Goal: Transaction & Acquisition: Purchase product/service

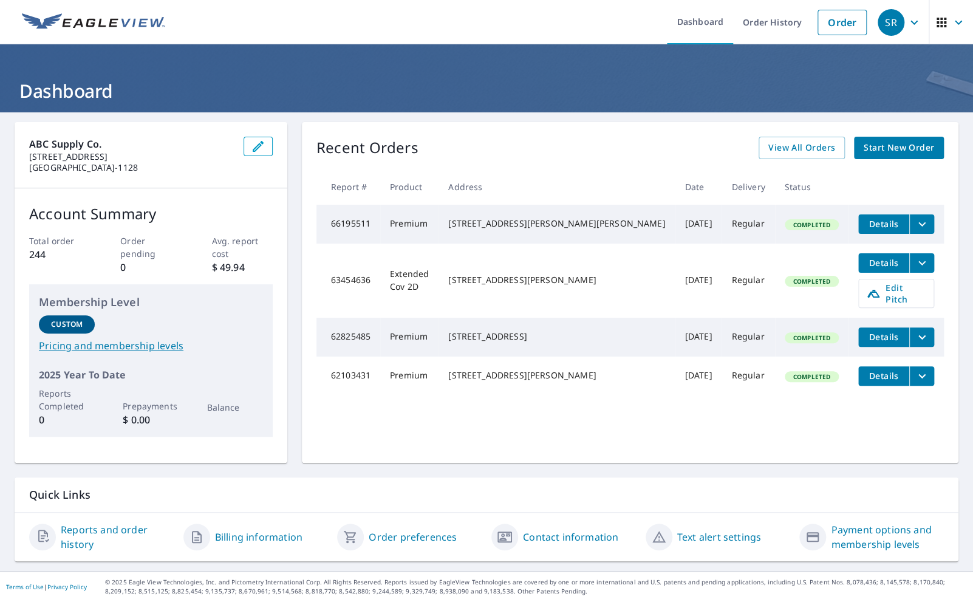
click at [882, 145] on span "Start New Order" at bounding box center [898, 147] width 70 height 15
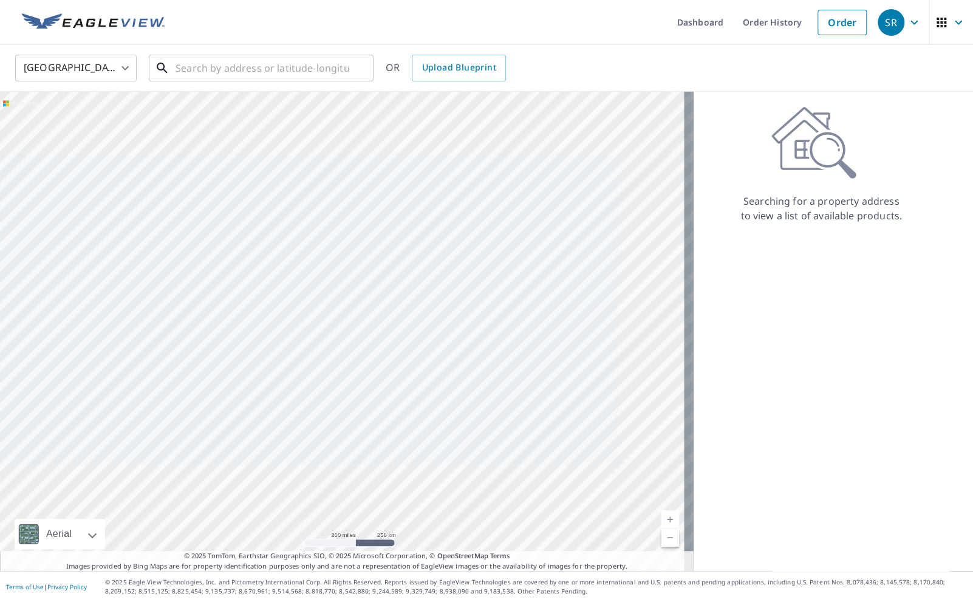
click at [259, 58] on input "text" at bounding box center [261, 68] width 173 height 34
click at [223, 70] on input "[STREET_ADDRESS][PERSON_NAME]" at bounding box center [261, 68] width 173 height 34
click at [294, 72] on input "[STREET_ADDRESS][PERSON_NAME]" at bounding box center [261, 68] width 173 height 34
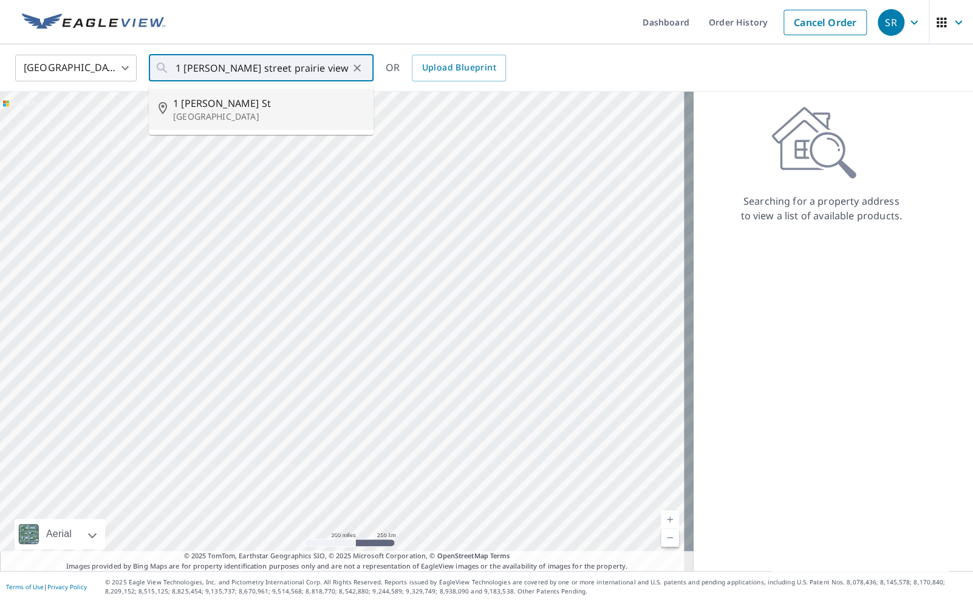
type input "[STREET_ADDRESS][PERSON_NAME]"
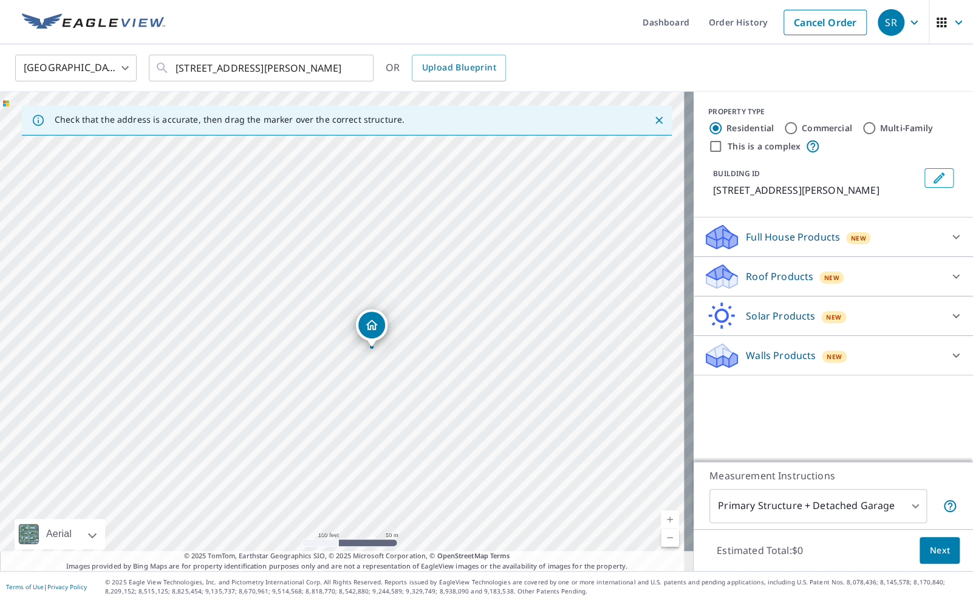
drag, startPoint x: 281, startPoint y: 327, endPoint x: 441, endPoint y: 381, distance: 169.0
click at [441, 381] on div "[STREET_ADDRESS][PERSON_NAME]" at bounding box center [346, 331] width 693 height 479
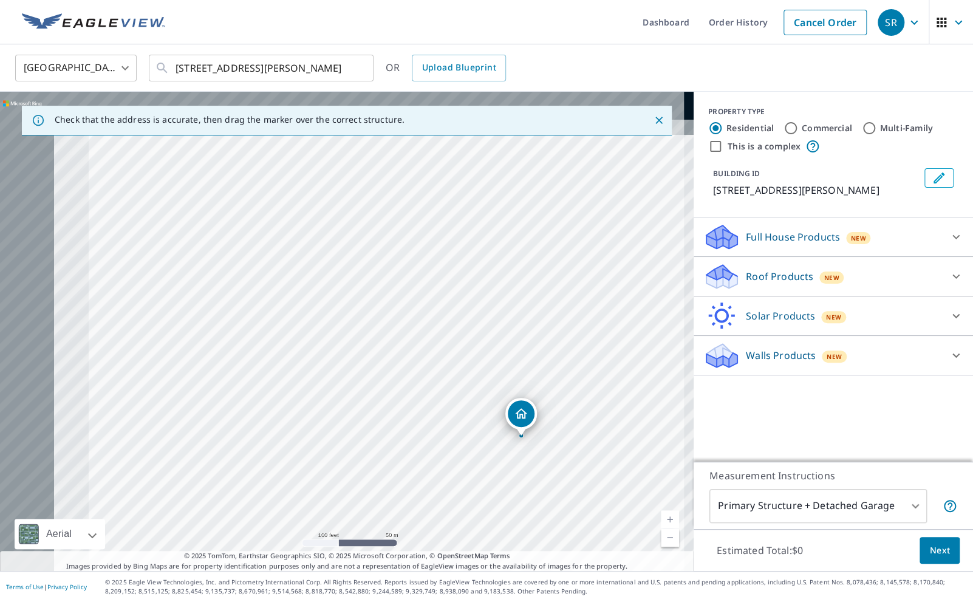
drag, startPoint x: 319, startPoint y: 383, endPoint x: 497, endPoint y: 487, distance: 206.0
click at [497, 487] on div "[STREET_ADDRESS][PERSON_NAME]" at bounding box center [346, 331] width 693 height 479
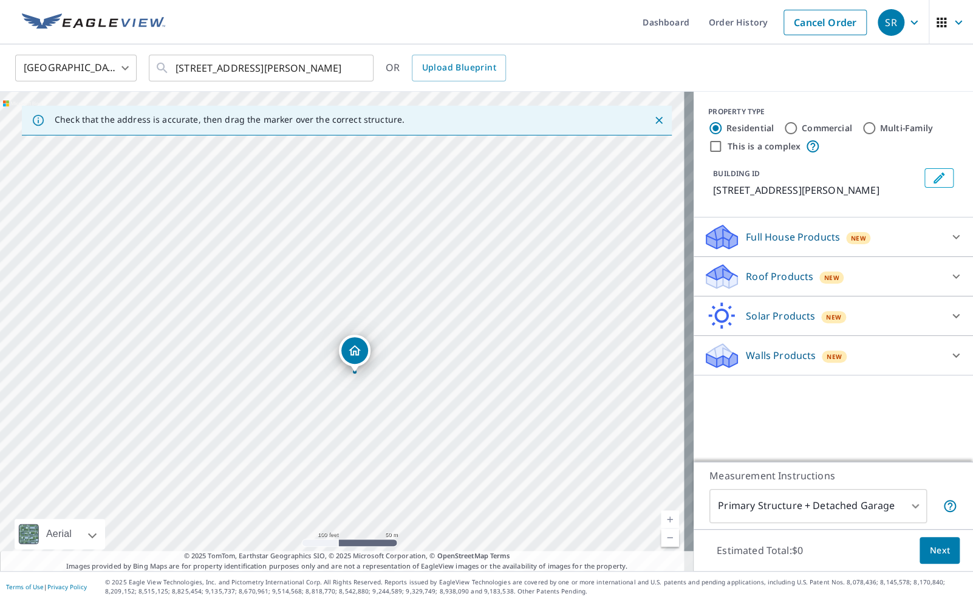
drag, startPoint x: 547, startPoint y: 427, endPoint x: 352, endPoint y: 349, distance: 210.3
click at [862, 124] on input "Multi-Family" at bounding box center [869, 128] width 15 height 15
radio input "true"
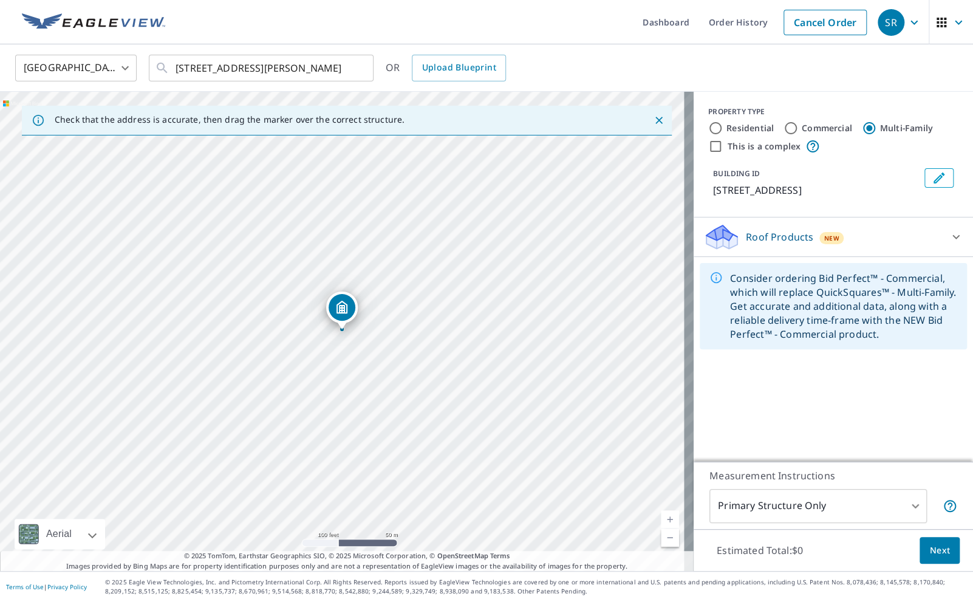
click at [884, 503] on body "SR SR Dashboard Order History Cancel Order SR [GEOGRAPHIC_DATA] [GEOGRAPHIC_DAT…" at bounding box center [486, 301] width 973 height 602
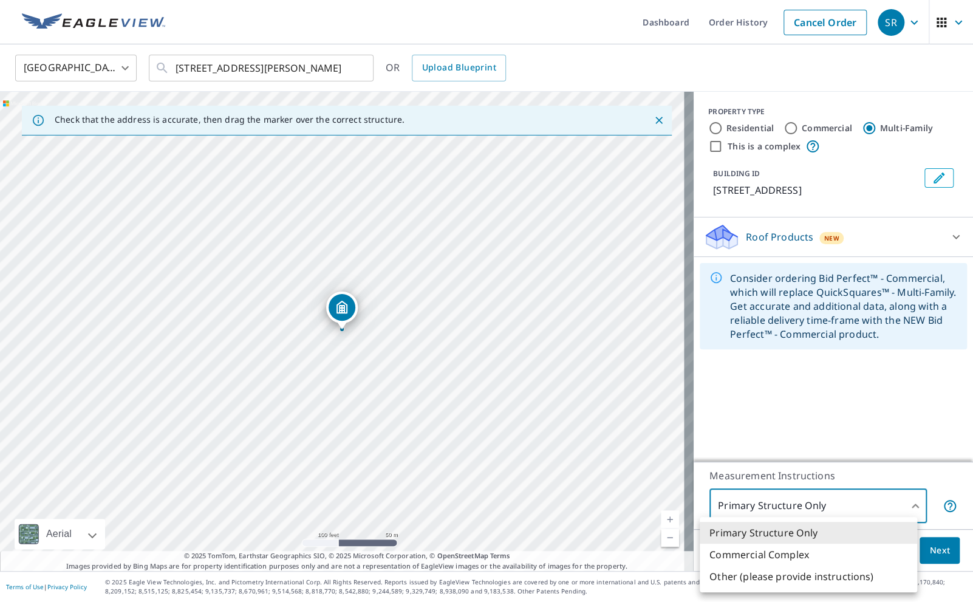
click at [794, 553] on li "Commercial Complex" at bounding box center [807, 554] width 217 height 22
type input "4"
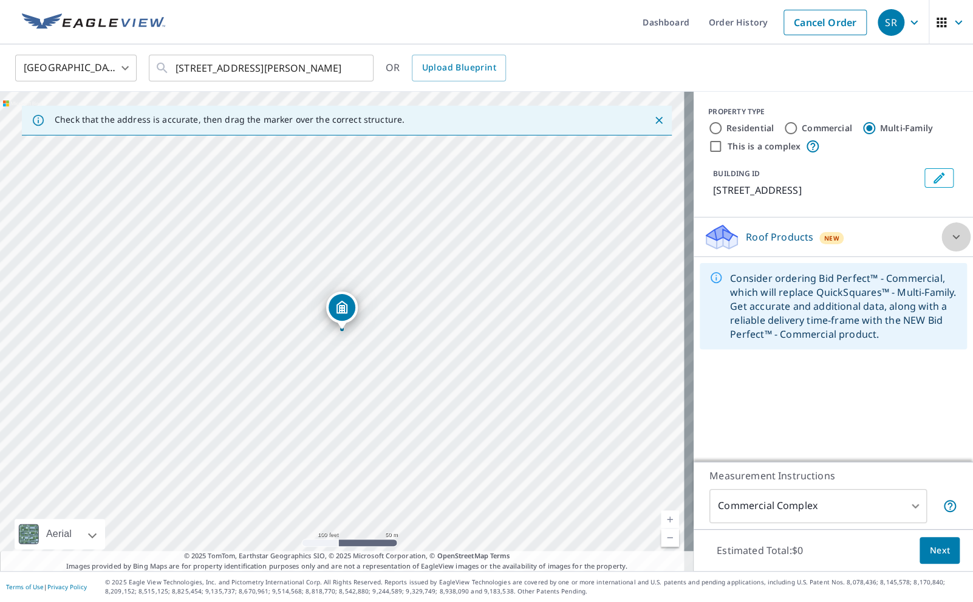
click at [948, 234] on icon at bounding box center [955, 237] width 15 height 15
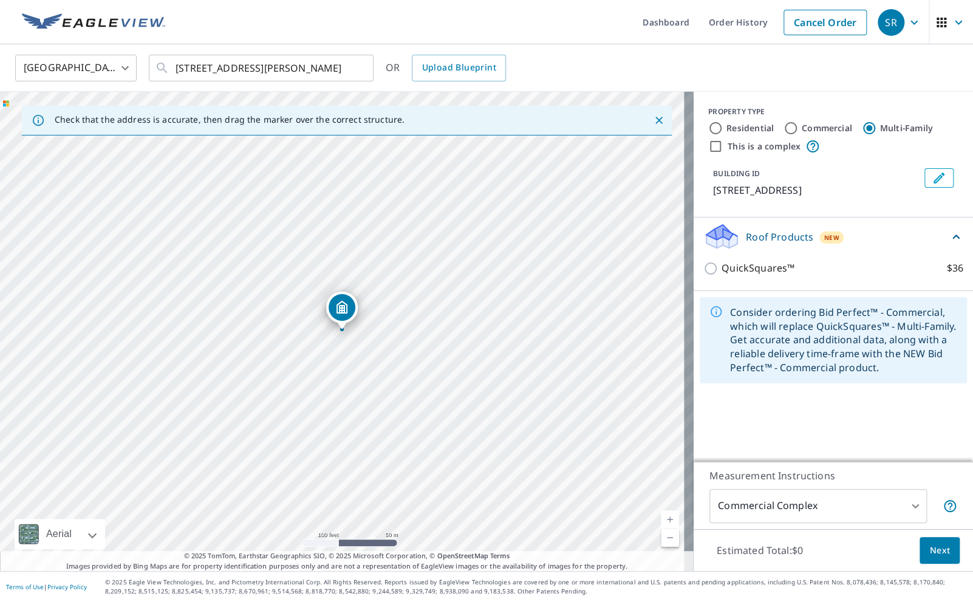
click at [948, 234] on icon at bounding box center [955, 237] width 15 height 15
click at [948, 236] on icon at bounding box center [955, 237] width 15 height 15
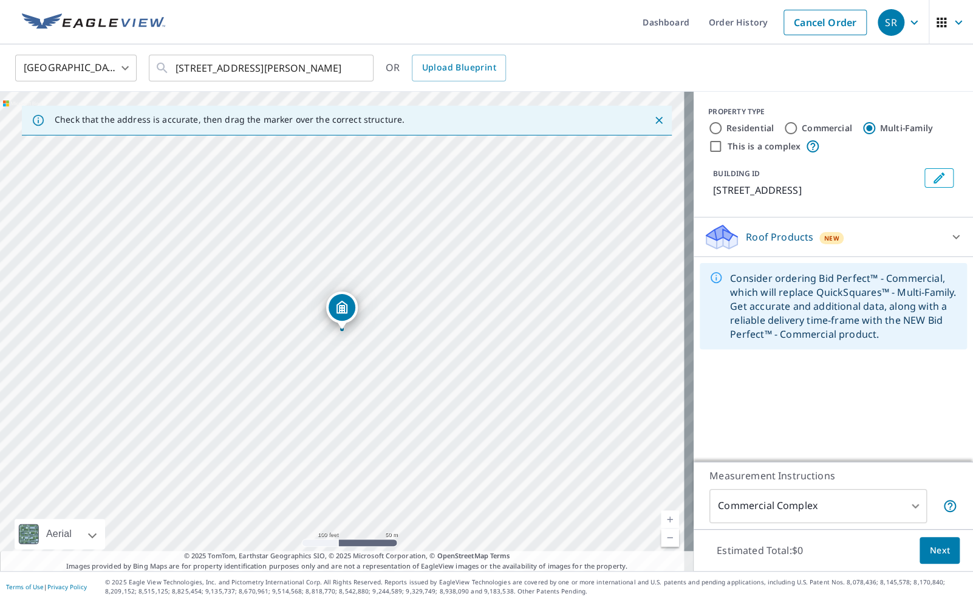
click at [653, 120] on icon "Close" at bounding box center [659, 120] width 12 height 12
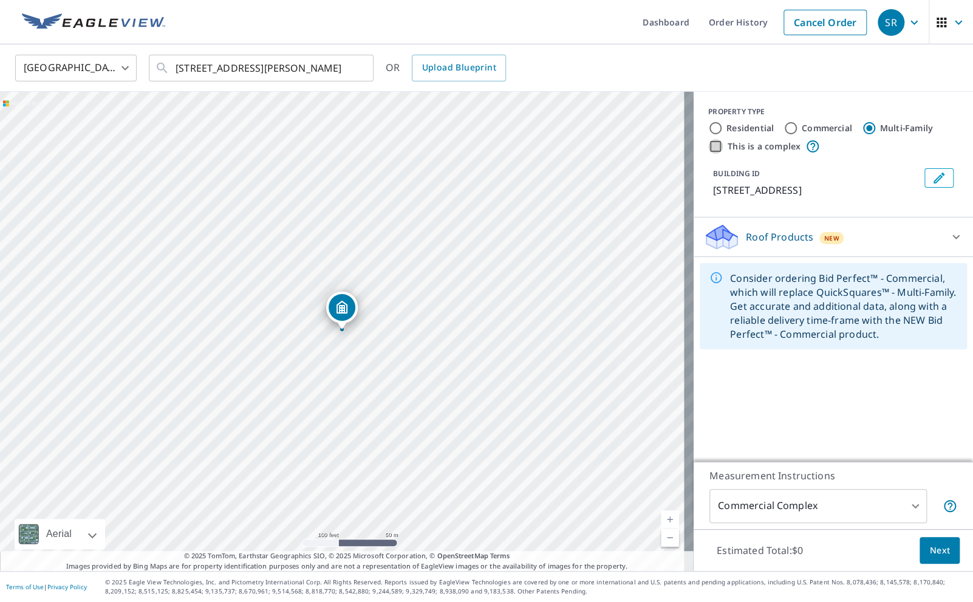
click at [708, 145] on input "This is a complex" at bounding box center [715, 146] width 15 height 15
checkbox input "true"
radio input "true"
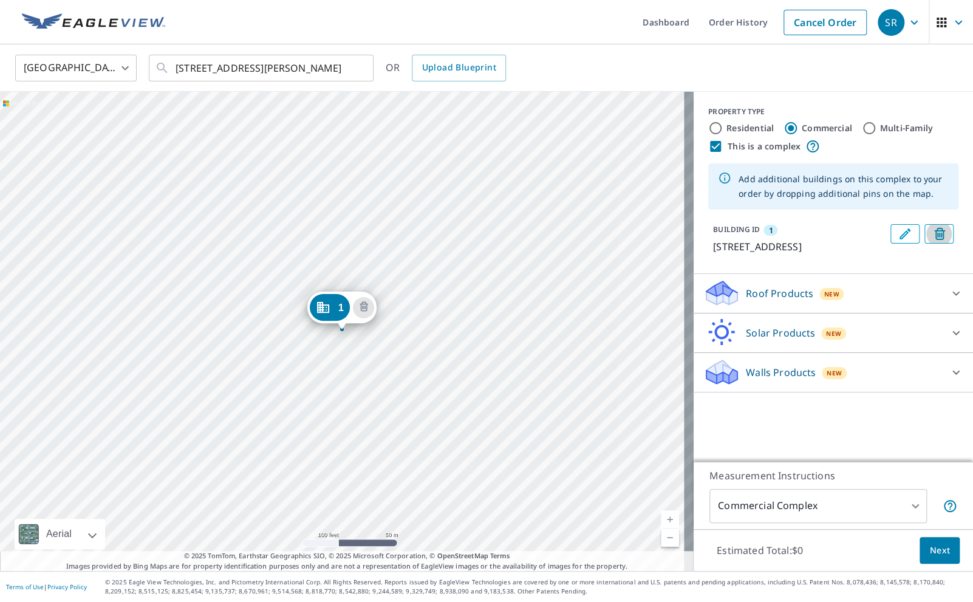
click at [934, 229] on icon "Delete building 1" at bounding box center [939, 234] width 11 height 12
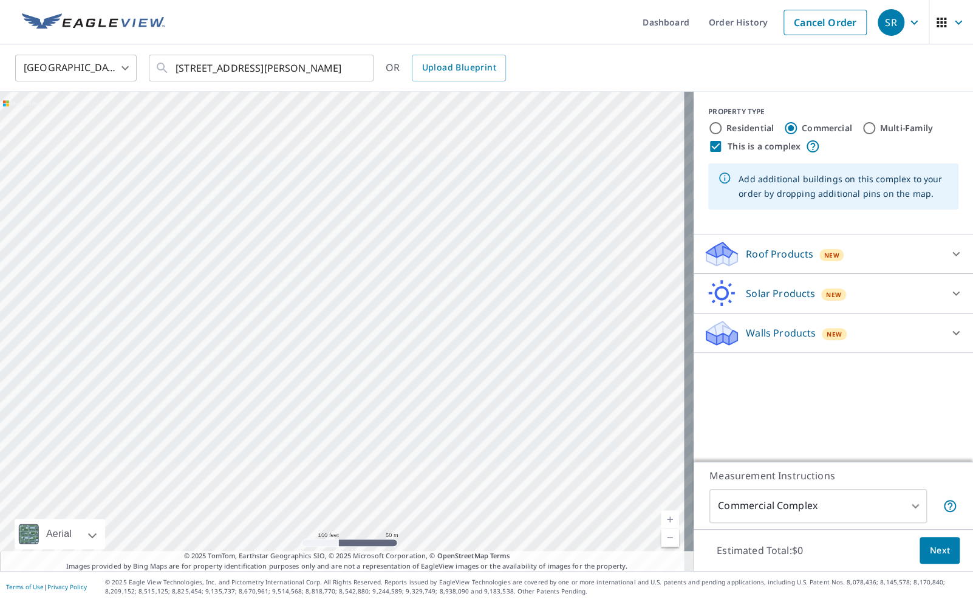
click at [313, 325] on div at bounding box center [346, 331] width 693 height 479
type input "[STREET_ADDRESS][PERSON_NAME]"
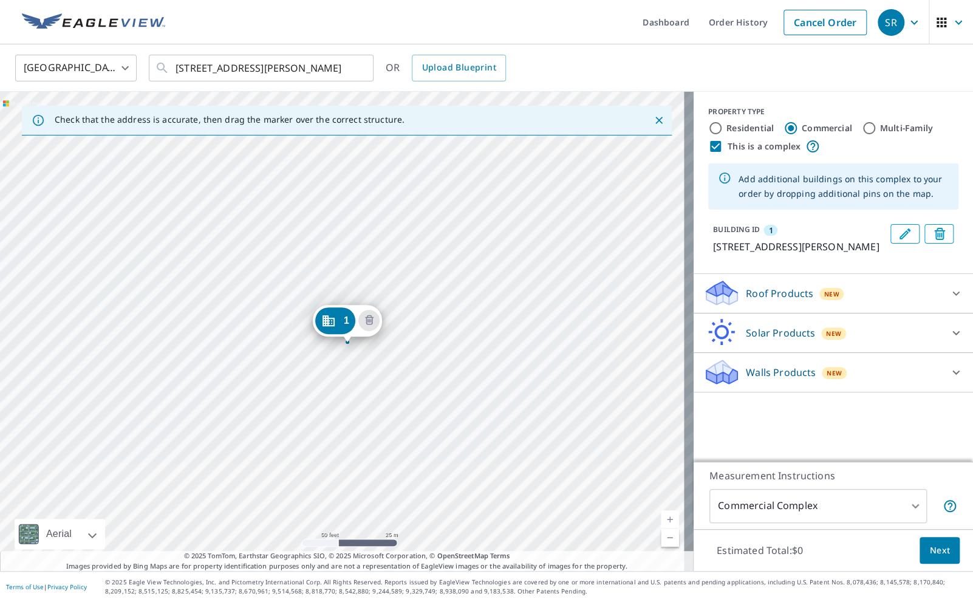
drag, startPoint x: 404, startPoint y: 313, endPoint x: 356, endPoint y: 312, distance: 47.4
click at [299, 264] on div "1 [STREET_ADDRESS][PERSON_NAME]" at bounding box center [346, 331] width 693 height 479
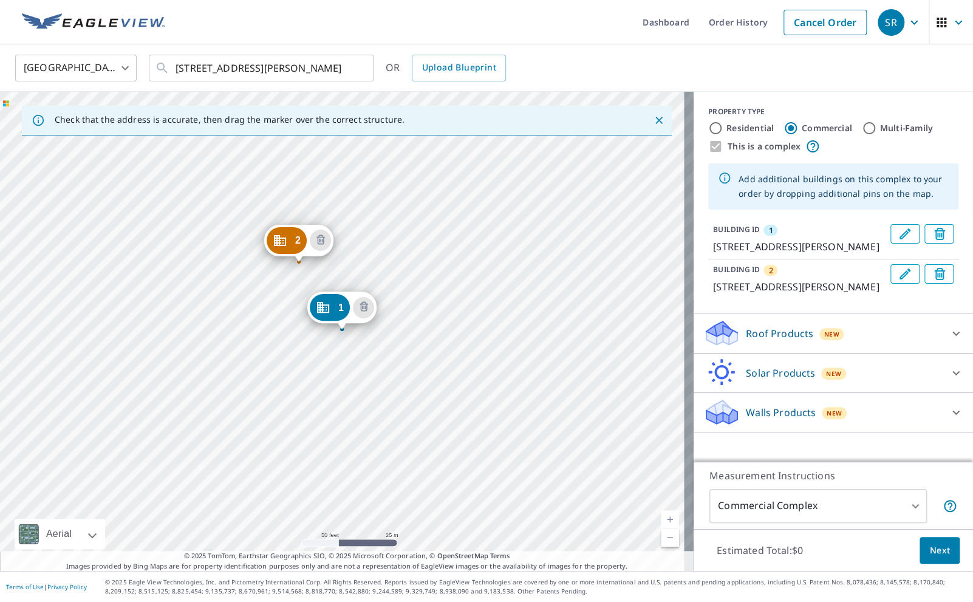
click at [304, 192] on div "2 [STREET_ADDRESS][PERSON_NAME] 1 1 [PERSON_NAME] [GEOGRAPHIC_DATA]" at bounding box center [346, 331] width 693 height 479
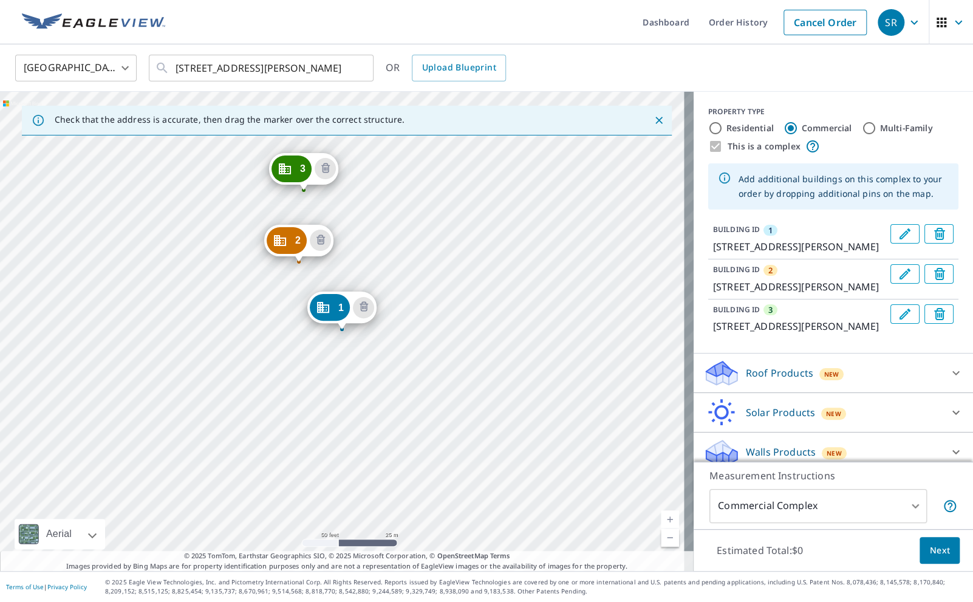
click at [224, 247] on div "2 [STREET_ADDRESS][PERSON_NAME] 3 [STREET_ADDRESS][PERSON_NAME] 1 1 [PERSON_NAM…" at bounding box center [346, 331] width 693 height 479
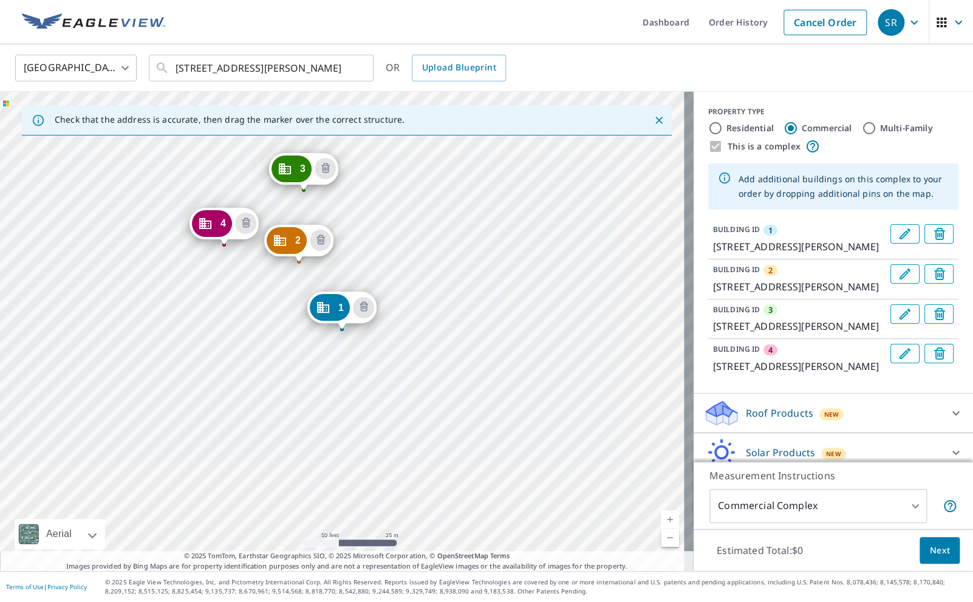
click at [226, 173] on div "2 [STREET_ADDRESS][PERSON_NAME] 3 [STREET_ADDRESS][PERSON_NAME] 4 [STREET_ADDRE…" at bounding box center [346, 331] width 693 height 479
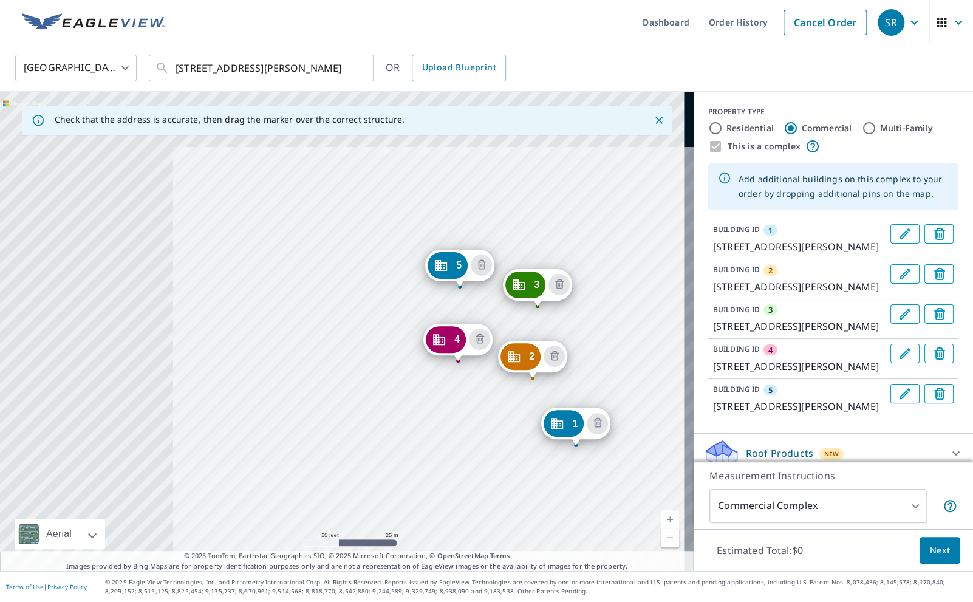
drag, startPoint x: 129, startPoint y: 421, endPoint x: 352, endPoint y: 446, distance: 224.3
click at [364, 537] on div "2 [STREET_ADDRESS][PERSON_NAME] 3 [STREET_ADDRESS][PERSON_NAME] 4 [STREET_ADDRE…" at bounding box center [346, 331] width 693 height 479
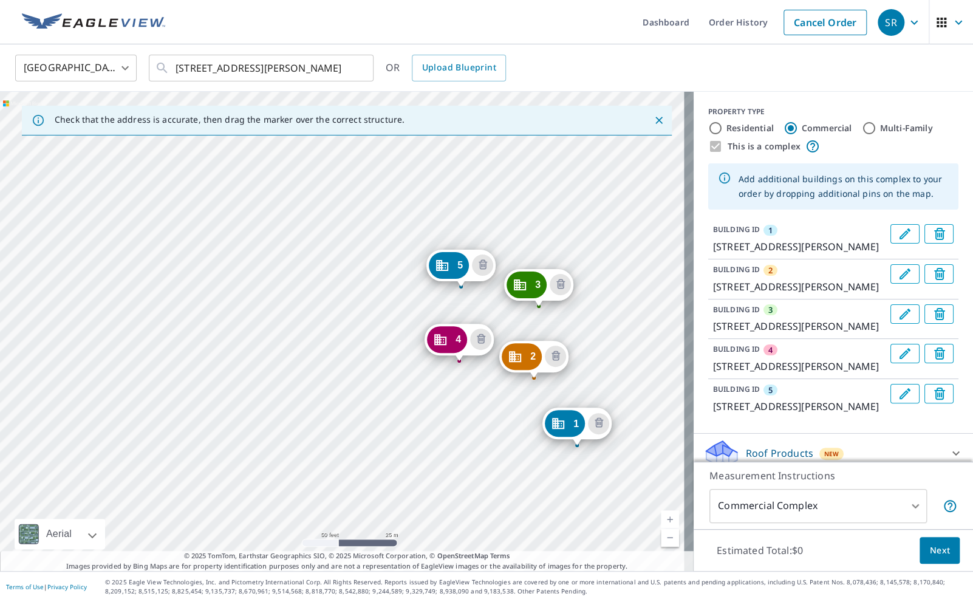
click at [384, 269] on div "2 [STREET_ADDRESS][PERSON_NAME] 3 [STREET_ADDRESS][PERSON_NAME] 4 [STREET_ADDRE…" at bounding box center [346, 331] width 693 height 479
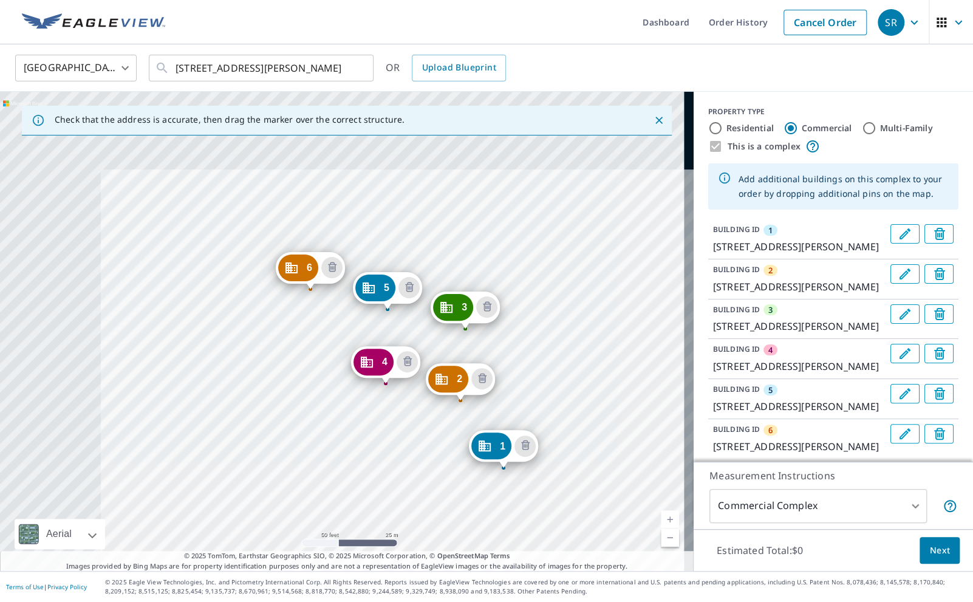
drag, startPoint x: 133, startPoint y: 305, endPoint x: 294, endPoint y: 444, distance: 212.7
click at [294, 444] on div "2 [GEOGRAPHIC_DATA][PERSON_NAME] 3 [STREET_ADDRESS][PERSON_NAME] 4 [STREET_ADDR…" at bounding box center [346, 331] width 693 height 479
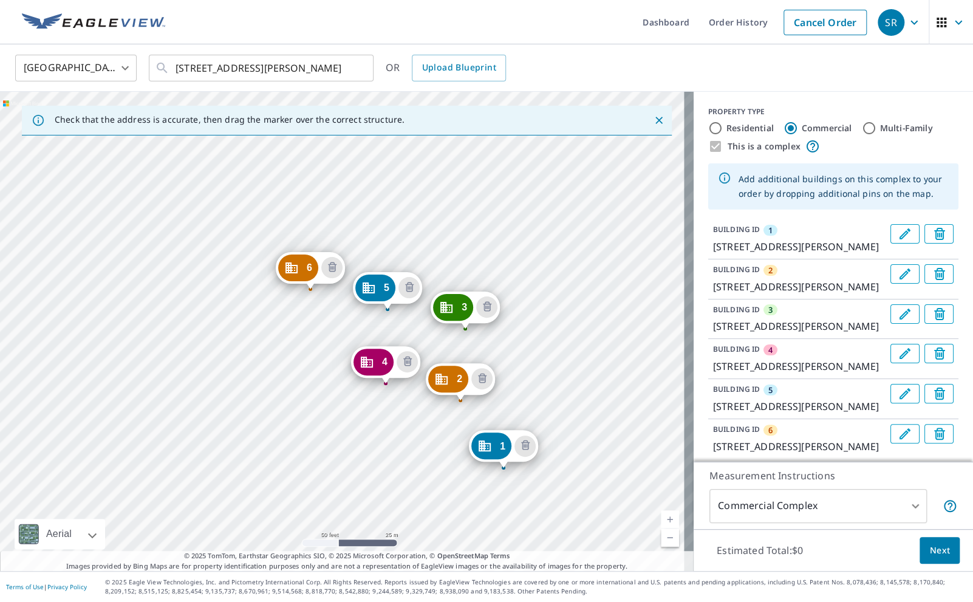
click at [226, 291] on div "2 [GEOGRAPHIC_DATA][PERSON_NAME] 3 [STREET_ADDRESS][PERSON_NAME] 4 [STREET_ADDR…" at bounding box center [346, 331] width 693 height 479
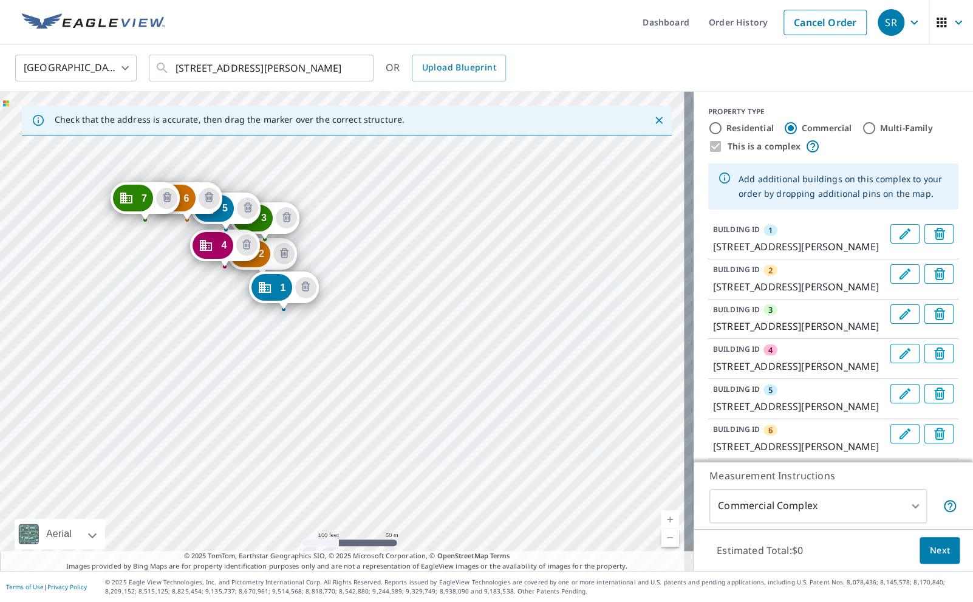
click at [113, 227] on div "2 [STREET_ADDRESS][PERSON_NAME] 3 [STREET_ADDRESS][PERSON_NAME] 4 [STREET_ADDRE…" at bounding box center [346, 331] width 693 height 479
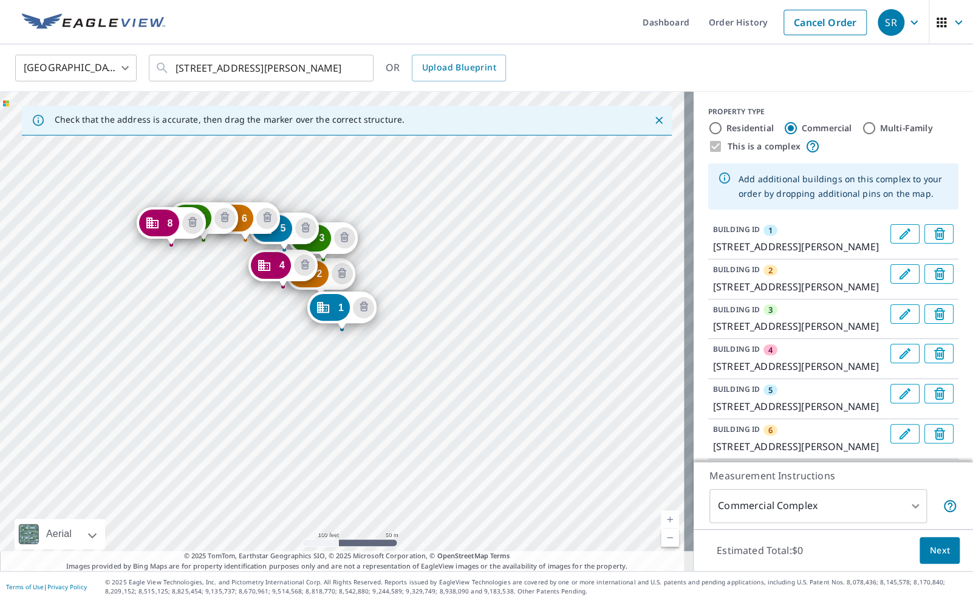
click at [197, 287] on div "2 [STREET_ADDRESS][PERSON_NAME] 3 [STREET_ADDRESS][PERSON_NAME] 4 [STREET_ADDRE…" at bounding box center [346, 331] width 693 height 479
click at [161, 281] on div "2 [GEOGRAPHIC_DATA][PERSON_NAME] 3 [STREET_ADDRESS][PERSON_NAME] 4 [STREET_ADDR…" at bounding box center [346, 331] width 693 height 479
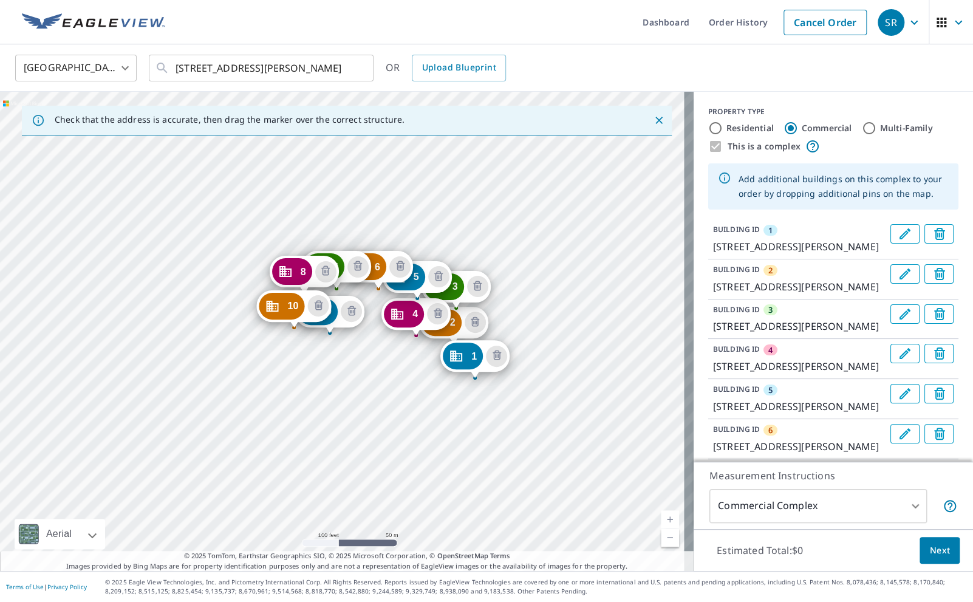
drag, startPoint x: 71, startPoint y: 320, endPoint x: 204, endPoint y: 369, distance: 141.6
click at [204, 369] on div "2 [GEOGRAPHIC_DATA][PERSON_NAME] 3 [STREET_ADDRESS][PERSON_NAME] 4 [STREET_ADDR…" at bounding box center [346, 331] width 693 height 479
click at [196, 310] on div "2 [GEOGRAPHIC_DATA][PERSON_NAME] 3 [STREET_ADDRESS][PERSON_NAME] 4 [STREET_ADDR…" at bounding box center [346, 331] width 693 height 479
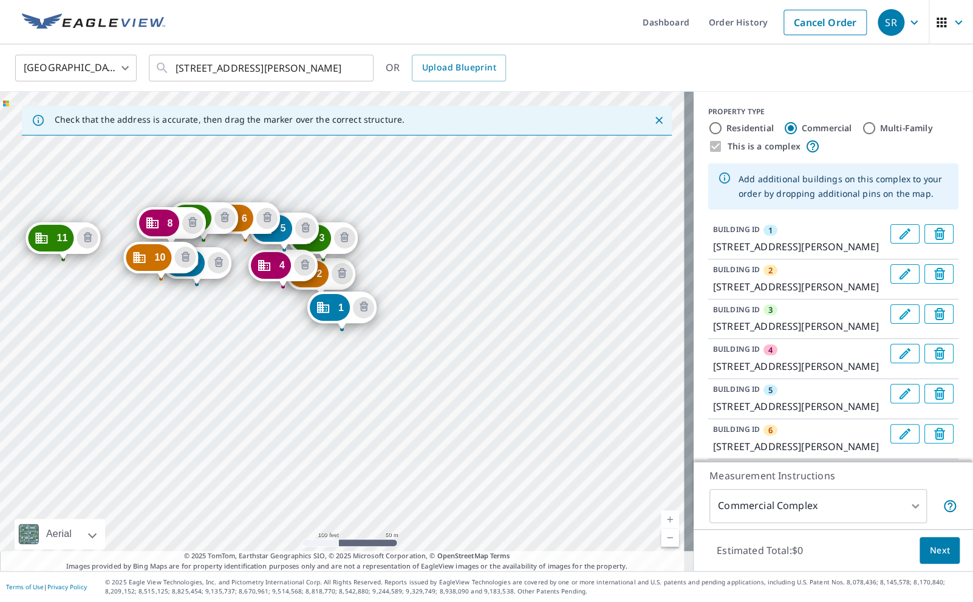
click at [83, 216] on div "2 [GEOGRAPHIC_DATA][PERSON_NAME] 3 [STREET_ADDRESS][PERSON_NAME] 4 [STREET_ADDR…" at bounding box center [346, 331] width 693 height 479
click at [32, 213] on div "2 [GEOGRAPHIC_DATA][PERSON_NAME] 3 [STREET_ADDRESS][PERSON_NAME] 4 [STREET_ADDR…" at bounding box center [346, 331] width 693 height 479
click at [15, 262] on div "2 [GEOGRAPHIC_DATA][PERSON_NAME] 3 [STREET_ADDRESS][PERSON_NAME] 4 [STREET_ADDR…" at bounding box center [346, 331] width 693 height 479
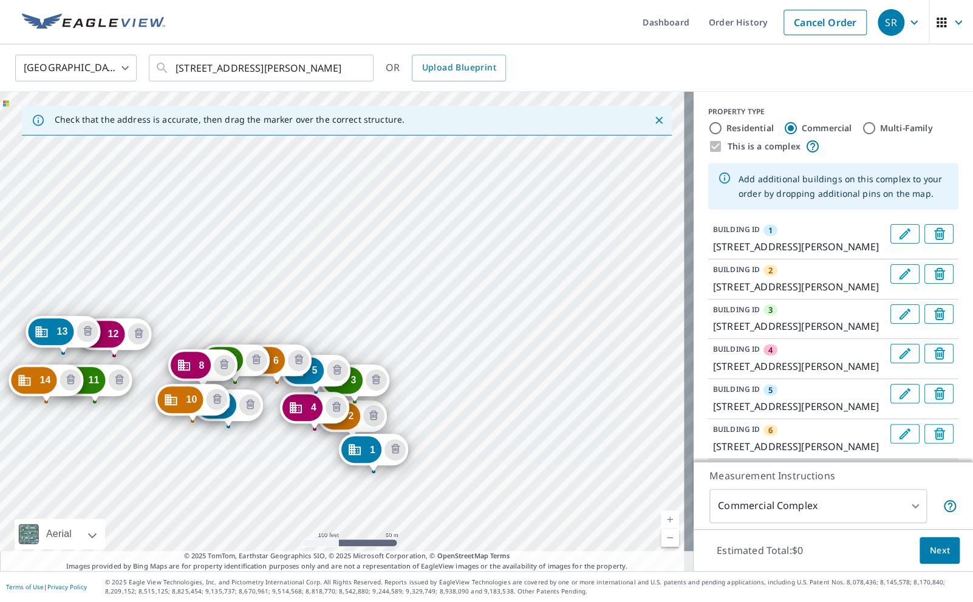
drag, startPoint x: 97, startPoint y: 349, endPoint x: 128, endPoint y: 491, distance: 145.5
click at [128, 491] on div "2 [GEOGRAPHIC_DATA][PERSON_NAME] 3 [STREET_ADDRESS][PERSON_NAME] 4 [STREET_ADDR…" at bounding box center [346, 331] width 693 height 479
click at [163, 288] on div "2 [GEOGRAPHIC_DATA][PERSON_NAME] 3 [STREET_ADDRESS][PERSON_NAME] 4 [STREET_ADDR…" at bounding box center [346, 331] width 693 height 479
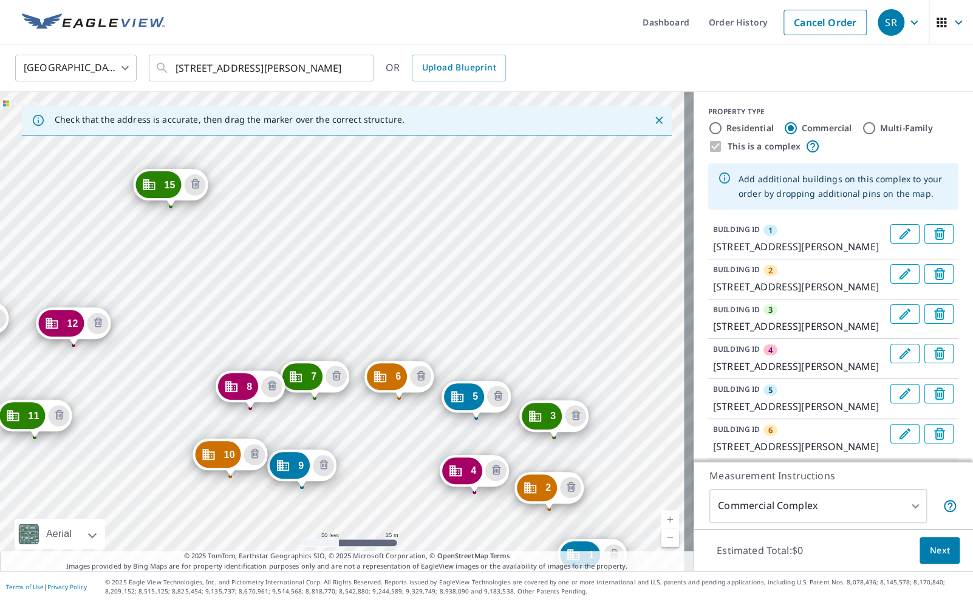
click at [255, 201] on div "2 [GEOGRAPHIC_DATA][PERSON_NAME] 3 [STREET_ADDRESS][PERSON_NAME] 4 [STREET_ADDR…" at bounding box center [346, 331] width 693 height 479
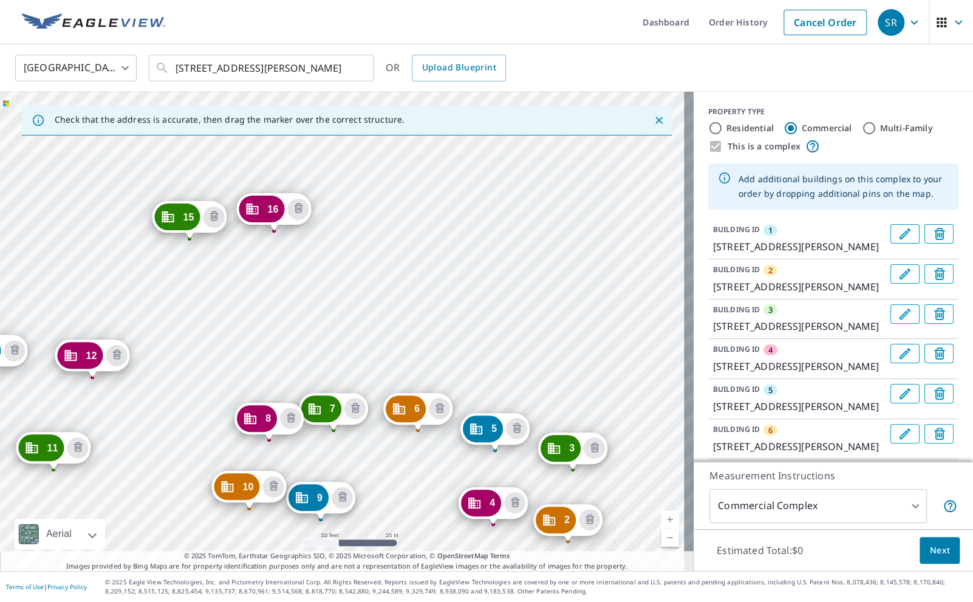
drag, startPoint x: 132, startPoint y: 172, endPoint x: 401, endPoint y: 451, distance: 387.8
click at [401, 451] on div "2 [GEOGRAPHIC_DATA][PERSON_NAME] 3 [STREET_ADDRESS][PERSON_NAME] 4 [STREET_ADDR…" at bounding box center [346, 331] width 693 height 479
click at [226, 158] on div "2 [GEOGRAPHIC_DATA][PERSON_NAME] 3 [STREET_ADDRESS][PERSON_NAME] 4 [STREET_ADDR…" at bounding box center [346, 331] width 693 height 479
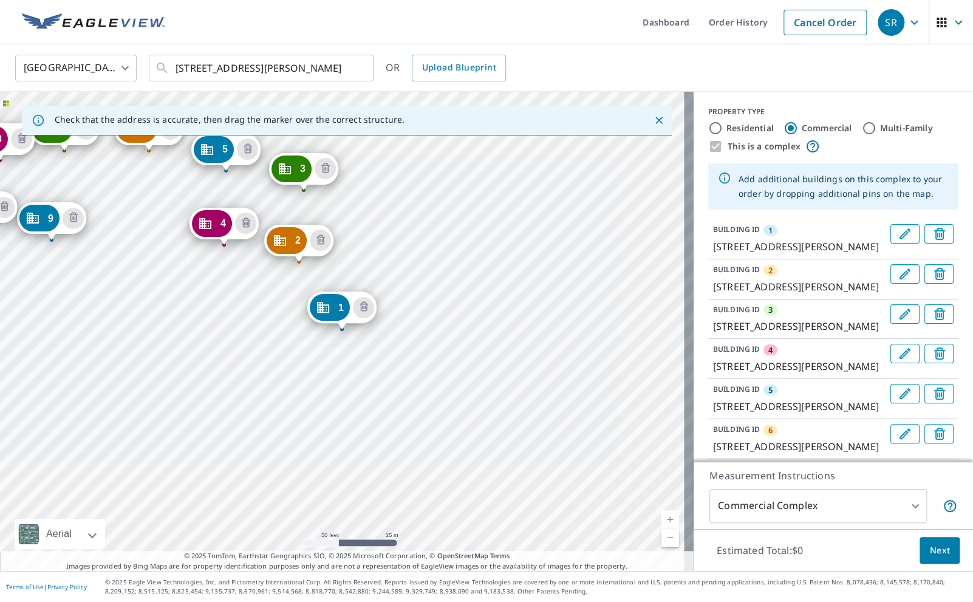
drag, startPoint x: 58, startPoint y: 303, endPoint x: 430, endPoint y: 452, distance: 401.0
click at [470, 514] on div "2 [GEOGRAPHIC_DATA][PERSON_NAME] 3 [STREET_ADDRESS][PERSON_NAME] 4 [STREET_ADDR…" at bounding box center [346, 331] width 693 height 479
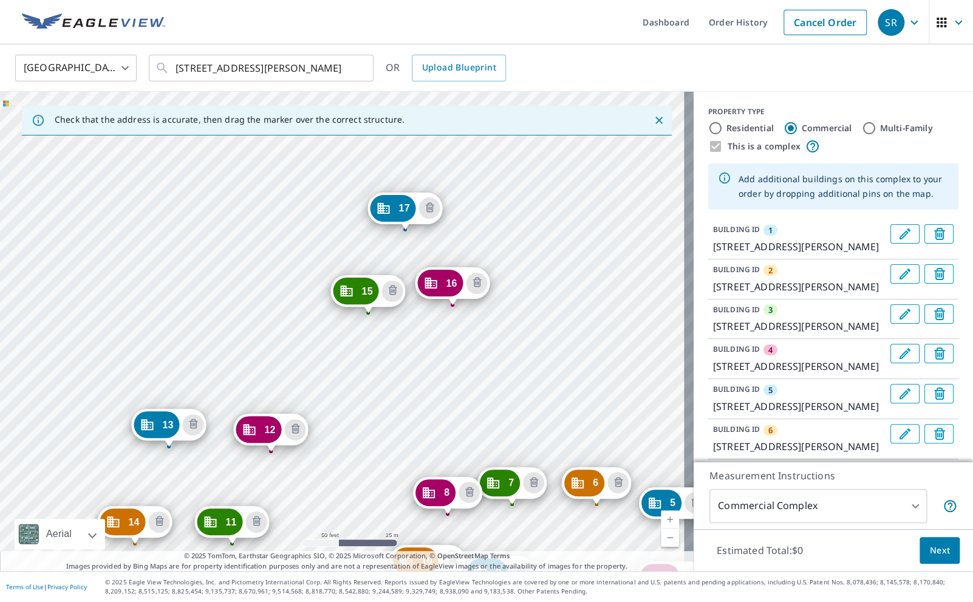
drag, startPoint x: 247, startPoint y: 183, endPoint x: 282, endPoint y: 325, distance: 146.4
click at [282, 325] on div "2 [GEOGRAPHIC_DATA][PERSON_NAME] 3 [STREET_ADDRESS][PERSON_NAME] 4 [STREET_ADDR…" at bounding box center [346, 331] width 693 height 479
click at [282, 208] on div "2 [GEOGRAPHIC_DATA][PERSON_NAME] 3 [STREET_ADDRESS][PERSON_NAME] 4 [STREET_ADDR…" at bounding box center [346, 331] width 693 height 479
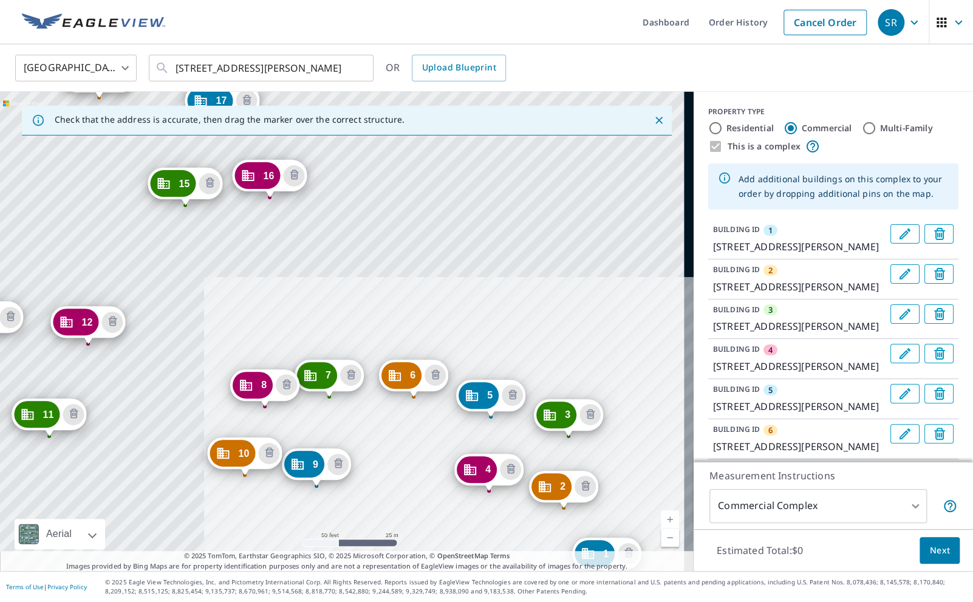
drag, startPoint x: 347, startPoint y: 498, endPoint x: 386, endPoint y: 528, distance: 48.9
click at [386, 528] on div "2 [GEOGRAPHIC_DATA][PERSON_NAME] 3 [STREET_ADDRESS][PERSON_NAME] 4 [STREET_ADDR…" at bounding box center [346, 331] width 693 height 479
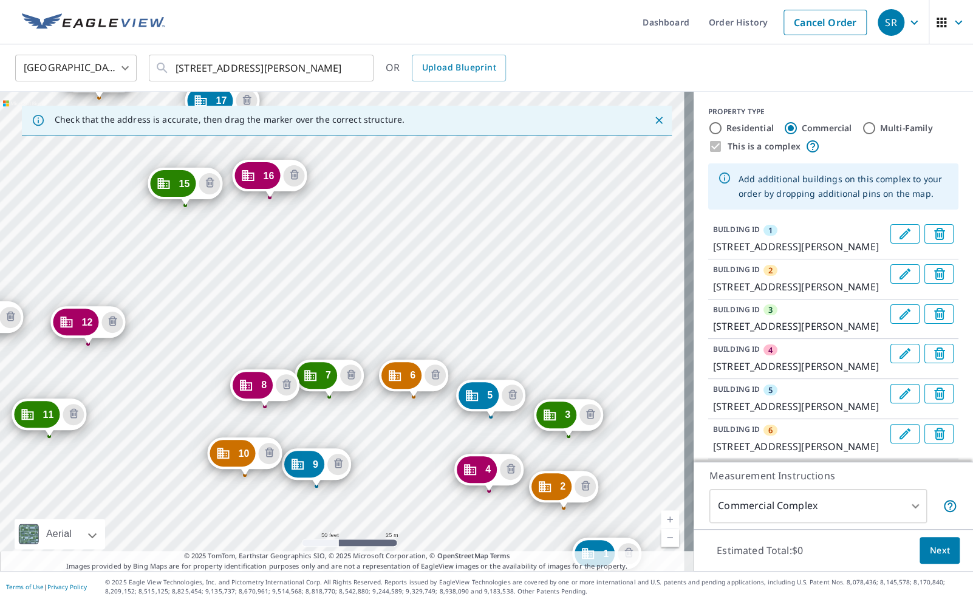
click at [97, 175] on div "2 [GEOGRAPHIC_DATA][PERSON_NAME] 3 [STREET_ADDRESS][PERSON_NAME] 4 [STREET_ADDR…" at bounding box center [346, 331] width 693 height 479
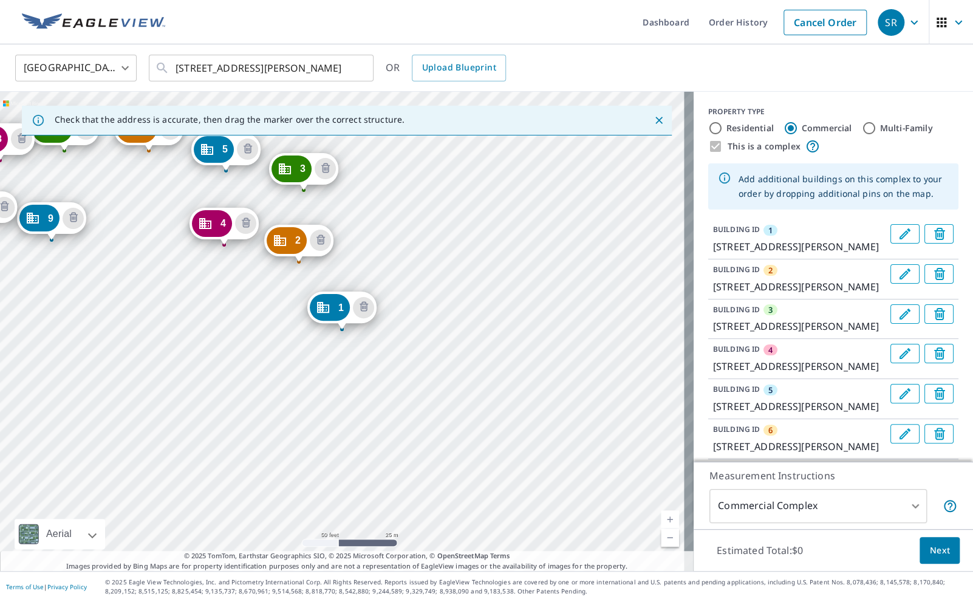
drag, startPoint x: 77, startPoint y: 323, endPoint x: 312, endPoint y: 480, distance: 282.7
click at [338, 519] on div "2 [GEOGRAPHIC_DATA][PERSON_NAME] 3 [STREET_ADDRESS][PERSON_NAME] 4 [STREET_ADDR…" at bounding box center [346, 331] width 693 height 479
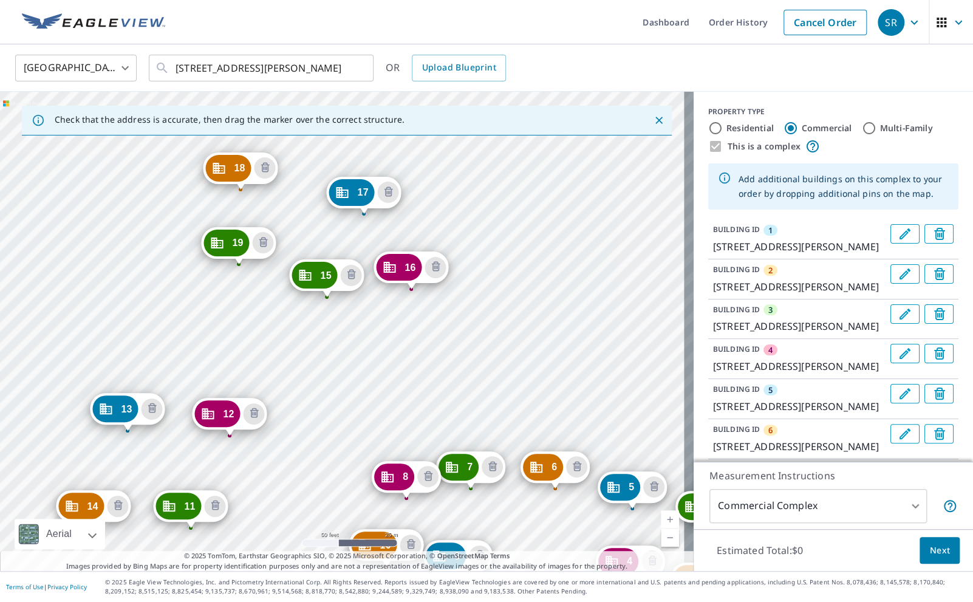
drag, startPoint x: 121, startPoint y: 212, endPoint x: 267, endPoint y: 354, distance: 203.5
click at [267, 354] on div "2 [GEOGRAPHIC_DATA][PERSON_NAME] 3 [STREET_ADDRESS][PERSON_NAME] 4 [STREET_ADDR…" at bounding box center [346, 331] width 693 height 479
click at [151, 250] on div "2 [GEOGRAPHIC_DATA][PERSON_NAME] 3 [STREET_ADDRESS][PERSON_NAME] 4 [STREET_ADDR…" at bounding box center [346, 331] width 693 height 479
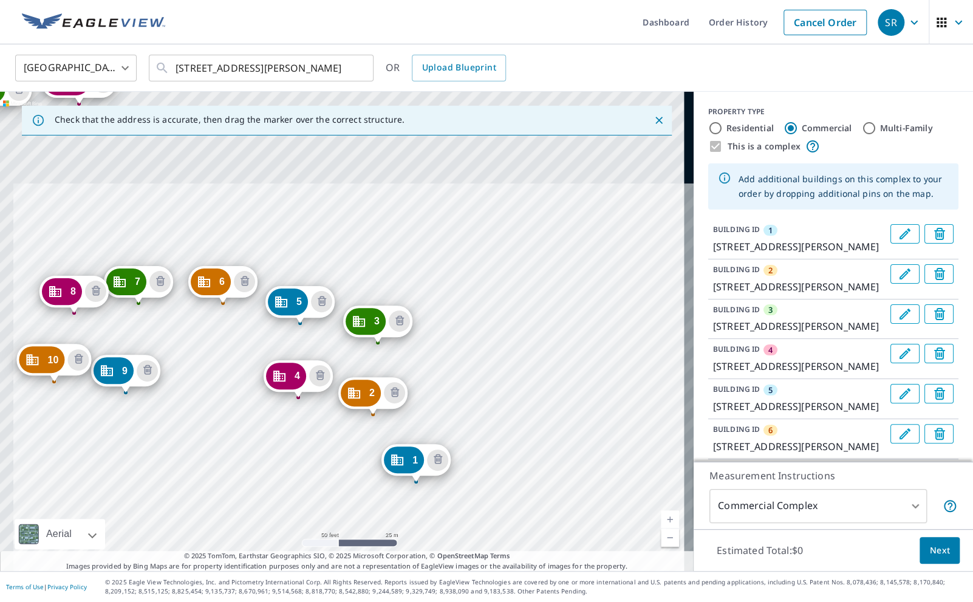
drag, startPoint x: 151, startPoint y: 250, endPoint x: 257, endPoint y: 362, distance: 154.2
click at [253, 446] on div "2 [GEOGRAPHIC_DATA][PERSON_NAME] 3 [STREET_ADDRESS][PERSON_NAME] 4 [STREET_ADDR…" at bounding box center [346, 331] width 693 height 479
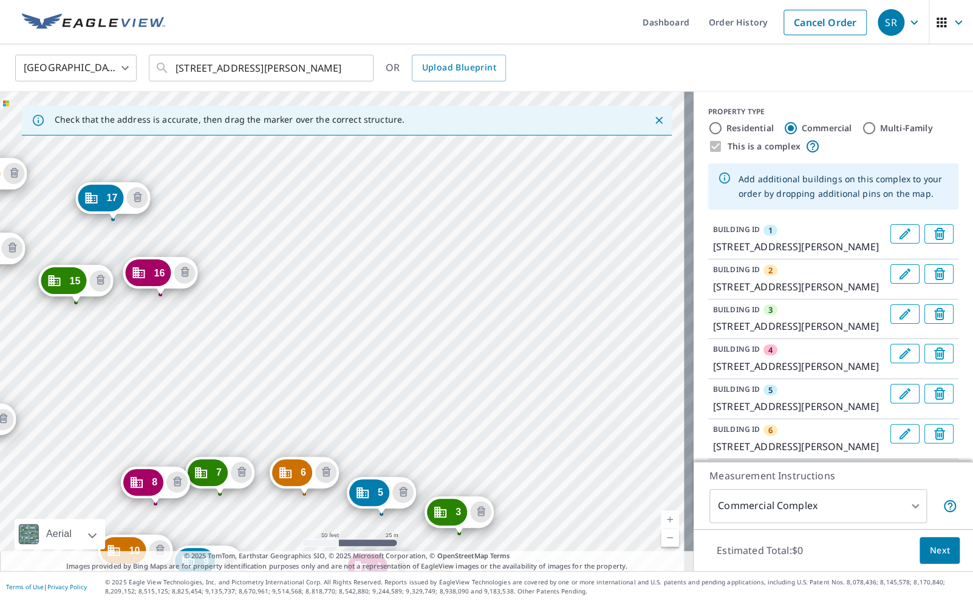
drag, startPoint x: 245, startPoint y: 220, endPoint x: 268, endPoint y: 298, distance: 80.9
click at [386, 415] on div "2 [GEOGRAPHIC_DATA][PERSON_NAME] 3 [STREET_ADDRESS][PERSON_NAME] 4 [STREET_ADDR…" at bounding box center [346, 331] width 693 height 479
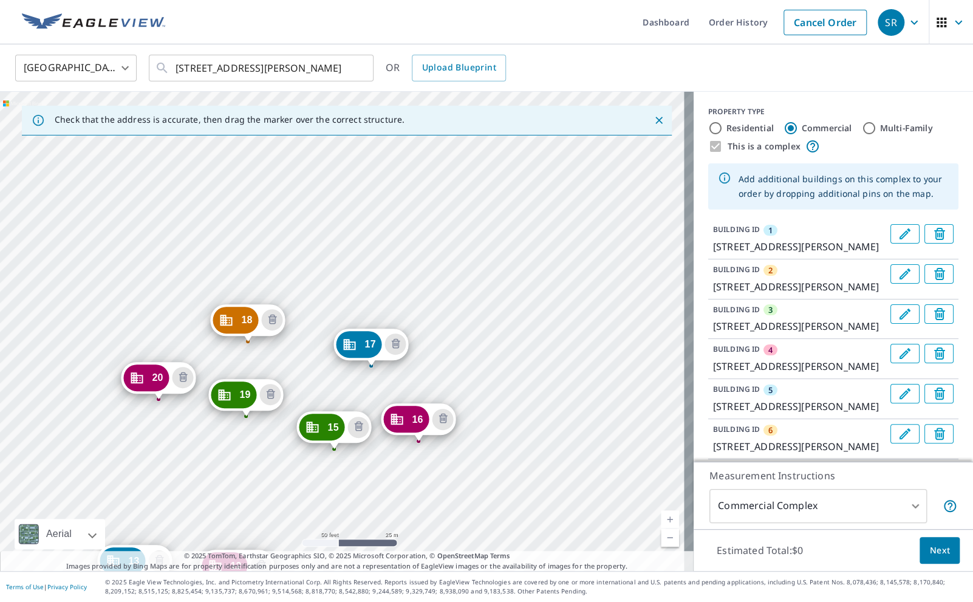
drag, startPoint x: 164, startPoint y: 189, endPoint x: 335, endPoint y: 288, distance: 197.8
click at [335, 288] on div "2 [GEOGRAPHIC_DATA][PERSON_NAME] 3 [STREET_ADDRESS][PERSON_NAME] 4 [STREET_ADDR…" at bounding box center [346, 331] width 693 height 479
click at [134, 230] on div "2 [GEOGRAPHIC_DATA][PERSON_NAME] 3 [STREET_ADDRESS][PERSON_NAME] 4 [STREET_ADDR…" at bounding box center [346, 331] width 693 height 479
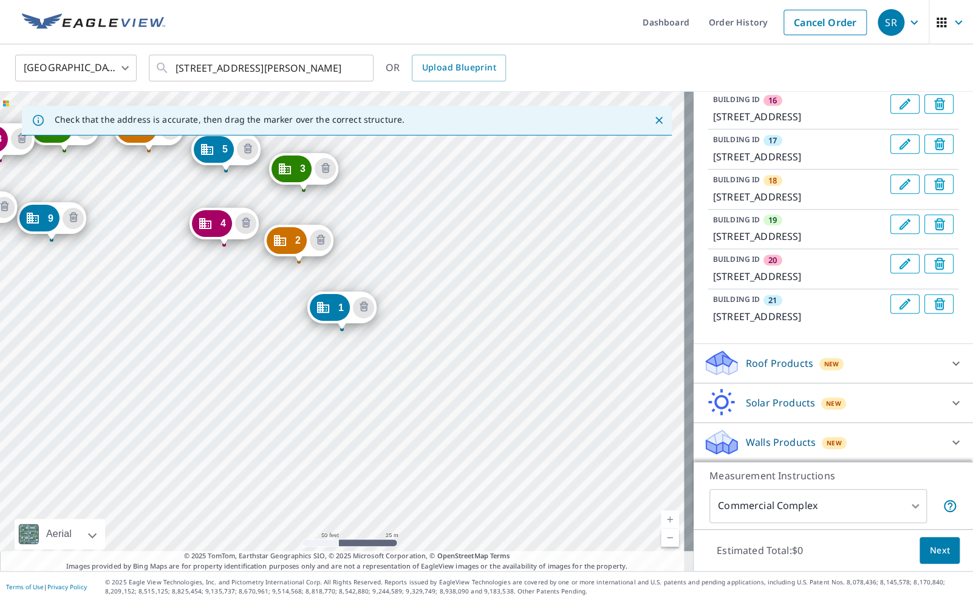
scroll to position [1039, 0]
click at [948, 358] on icon at bounding box center [955, 362] width 15 height 15
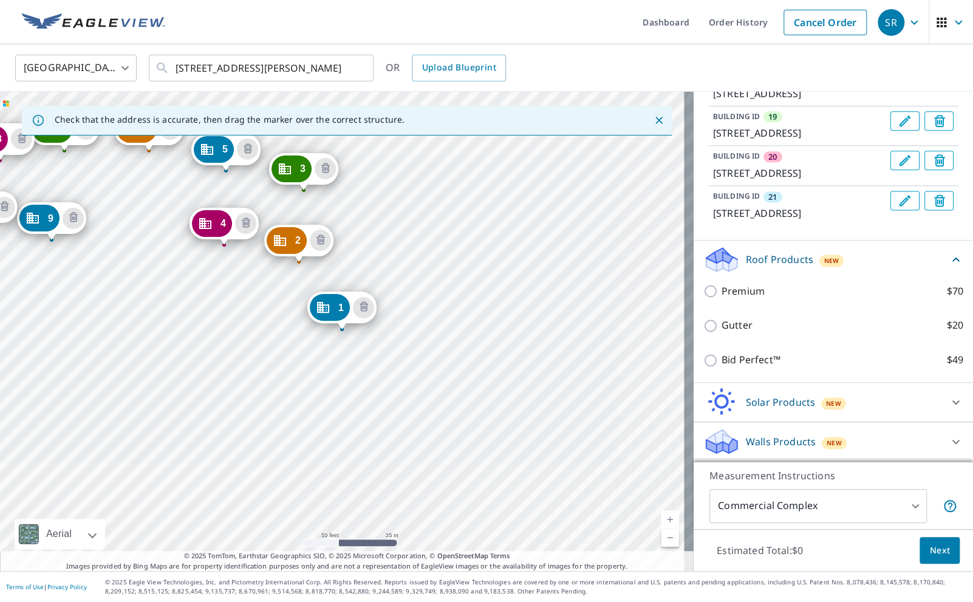
scroll to position [1141, 0]
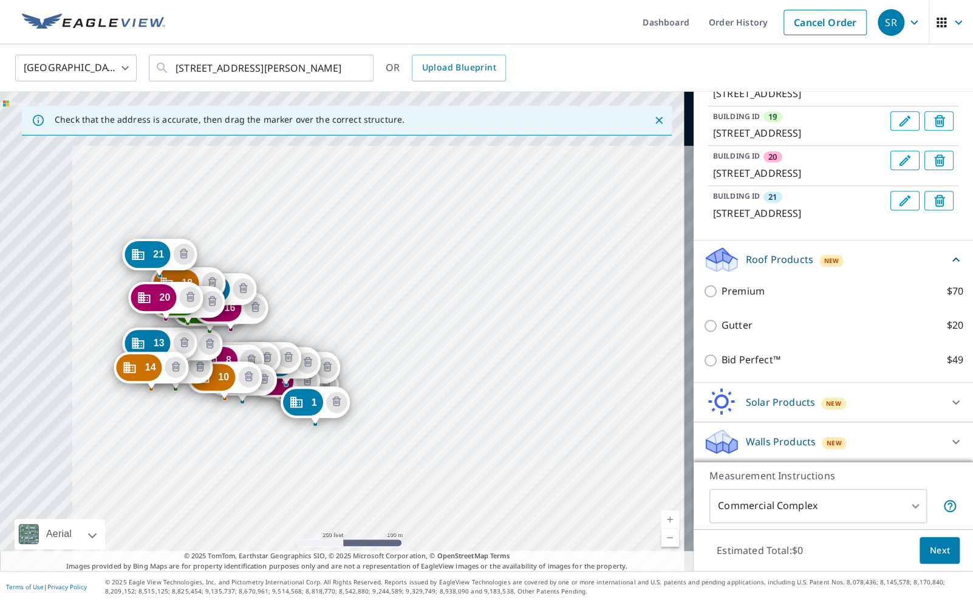
drag, startPoint x: 129, startPoint y: 305, endPoint x: 186, endPoint y: 376, distance: 91.1
click at [325, 441] on div "2 [GEOGRAPHIC_DATA][PERSON_NAME] 3 [STREET_ADDRESS][PERSON_NAME] 4 [STREET_ADDR…" at bounding box center [346, 331] width 693 height 479
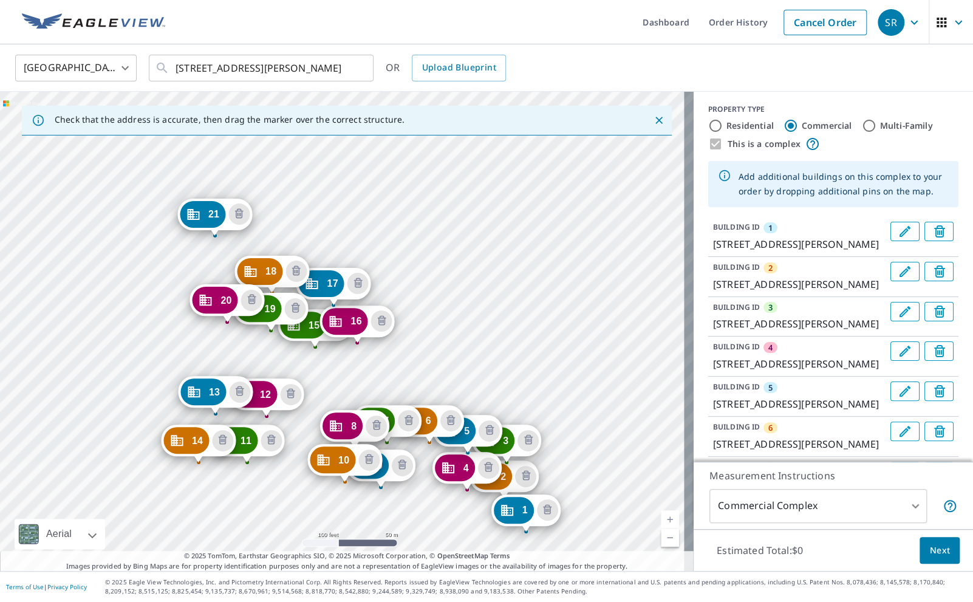
scroll to position [0, 0]
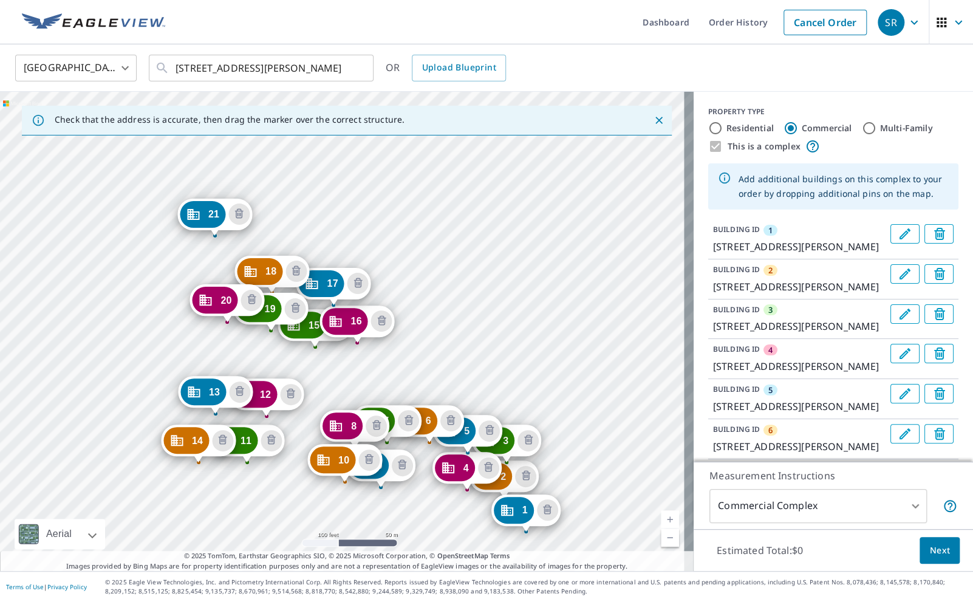
drag, startPoint x: 857, startPoint y: 127, endPoint x: 801, endPoint y: 262, distance: 145.9
click at [862, 127] on input "Multi-Family" at bounding box center [869, 128] width 15 height 15
radio input "true"
type input "2"
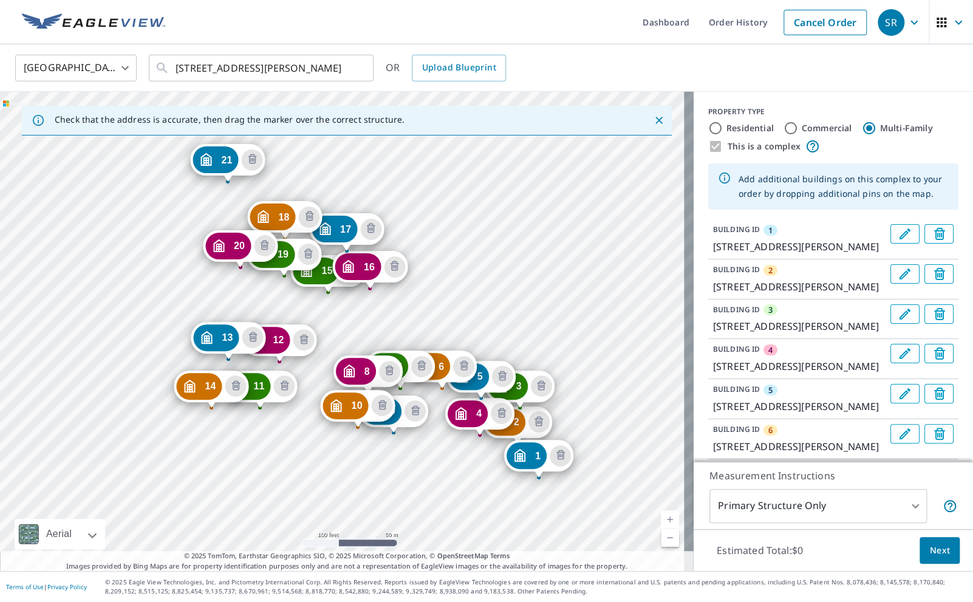
drag, startPoint x: 109, startPoint y: 303, endPoint x: 306, endPoint y: 451, distance: 246.3
click at [306, 451] on div "2 [GEOGRAPHIC_DATA][PERSON_NAME] 3 [STREET_ADDRESS][PERSON_NAME] 4 [STREET_ADDR…" at bounding box center [346, 331] width 693 height 479
click at [879, 502] on body "SR SR Dashboard Order History Cancel Order SR [GEOGRAPHIC_DATA] [GEOGRAPHIC_DAT…" at bounding box center [486, 301] width 973 height 602
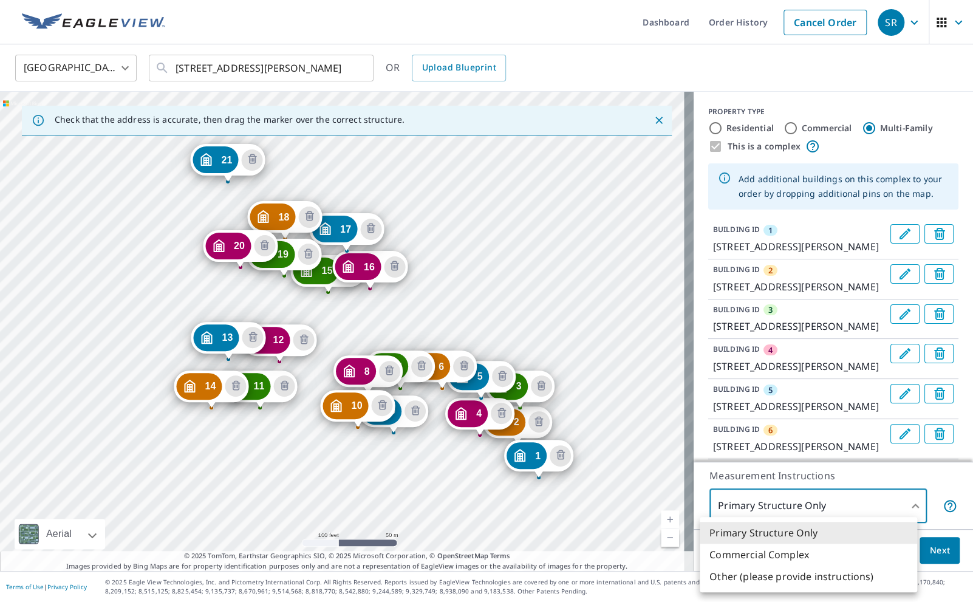
click at [877, 502] on div at bounding box center [486, 301] width 973 height 602
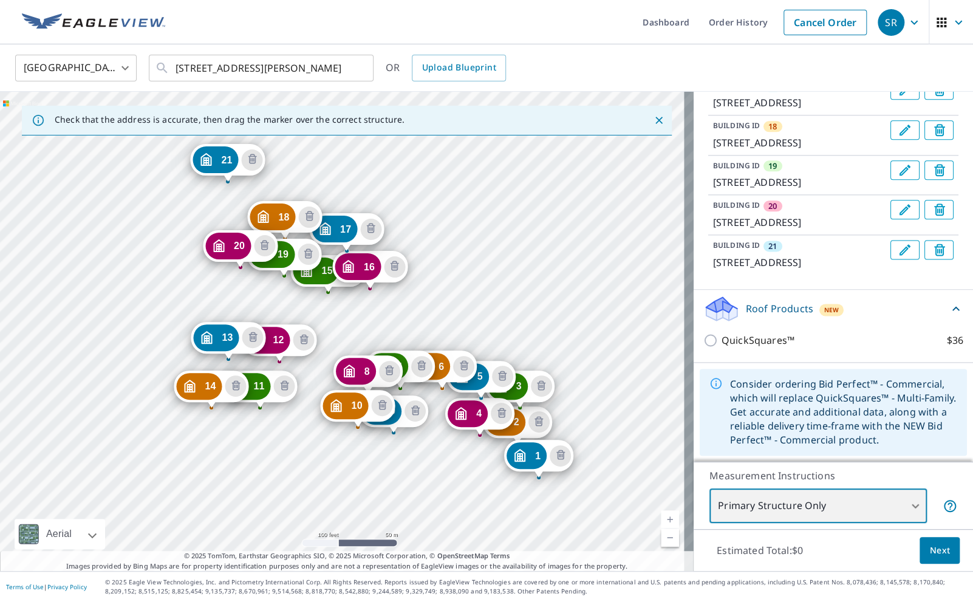
scroll to position [1093, 0]
click at [743, 332] on div "QuickSquares™ $36" at bounding box center [833, 340] width 260 height 35
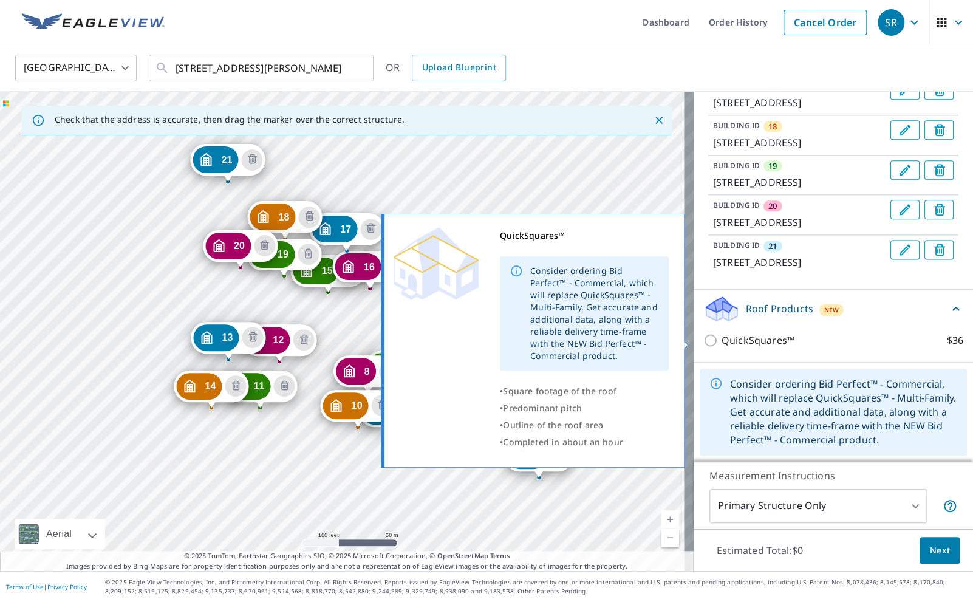
click at [742, 338] on p "QuickSquares™" at bounding box center [757, 340] width 73 height 15
click at [721, 338] on input "QuickSquares™ $36" at bounding box center [712, 340] width 18 height 15
checkbox input "true"
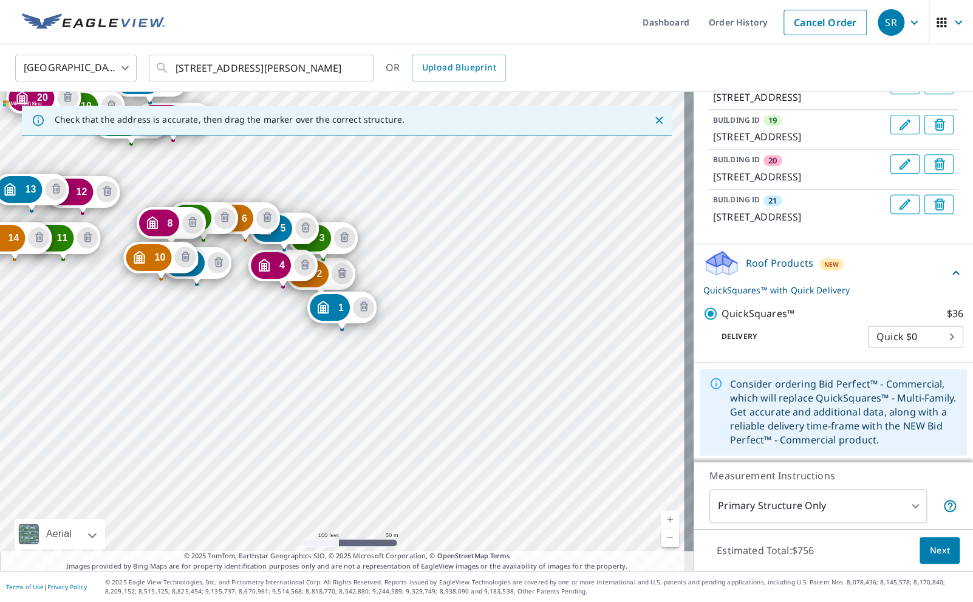
click at [905, 389] on body "SR SR Dashboard Order History Cancel Order SR [GEOGRAPHIC_DATA] [GEOGRAPHIC_DAT…" at bounding box center [486, 301] width 973 height 602
click at [905, 389] on li "Quick $0" at bounding box center [896, 383] width 95 height 22
click at [891, 296] on div "Roof Products New QuickSquares™ with Quick Delivery" at bounding box center [825, 272] width 245 height 47
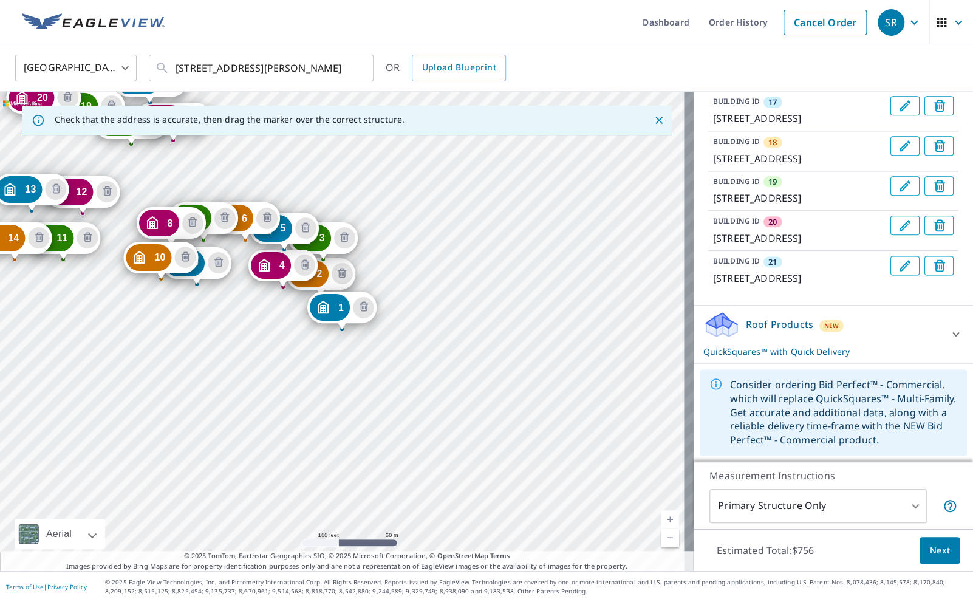
click at [891, 324] on div "Roof Products New QuickSquares™ with Quick Delivery" at bounding box center [822, 333] width 238 height 47
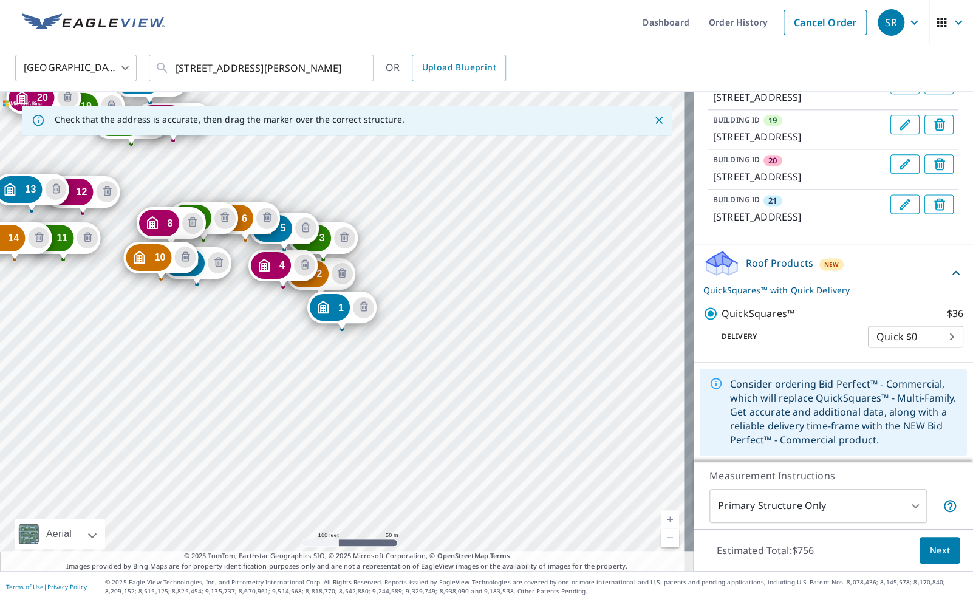
scroll to position [1138, 0]
click at [206, 70] on input "[STREET_ADDRESS][PERSON_NAME]" at bounding box center [261, 68] width 173 height 34
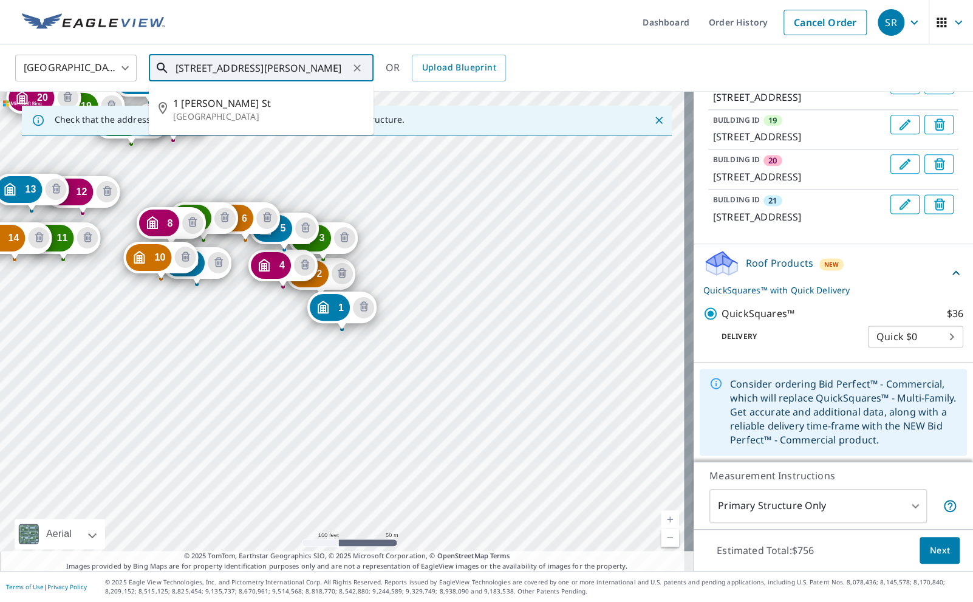
click at [206, 70] on input "[STREET_ADDRESS][PERSON_NAME]" at bounding box center [261, 68] width 173 height 34
click at [205, 70] on input "[STREET_ADDRESS][PERSON_NAME]" at bounding box center [261, 68] width 173 height 34
click at [243, 123] on li "[STREET_ADDRESS][PERSON_NAME]" at bounding box center [261, 109] width 225 height 41
type input "[STREET_ADDRESS][PERSON_NAME]"
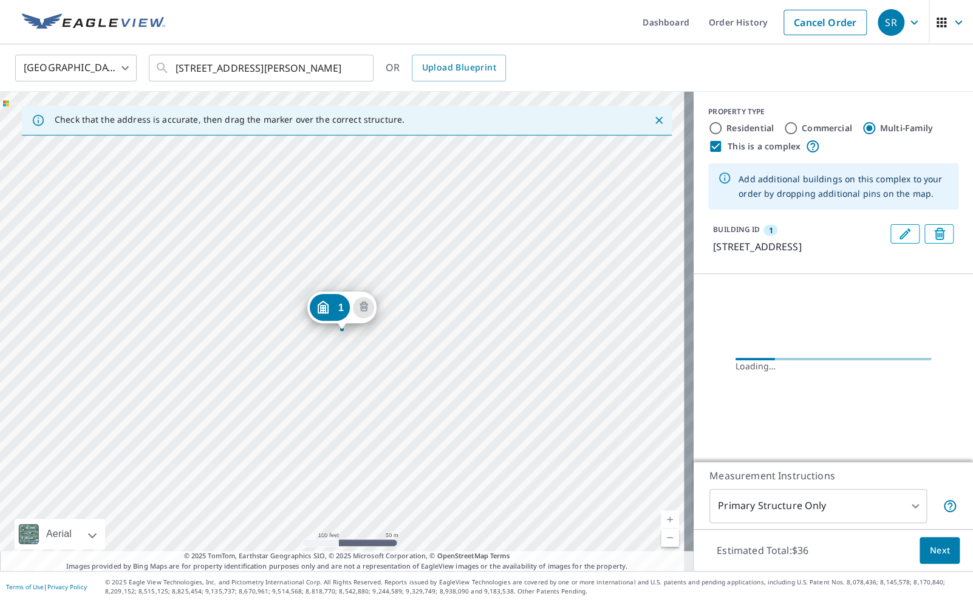
scroll to position [0, 0]
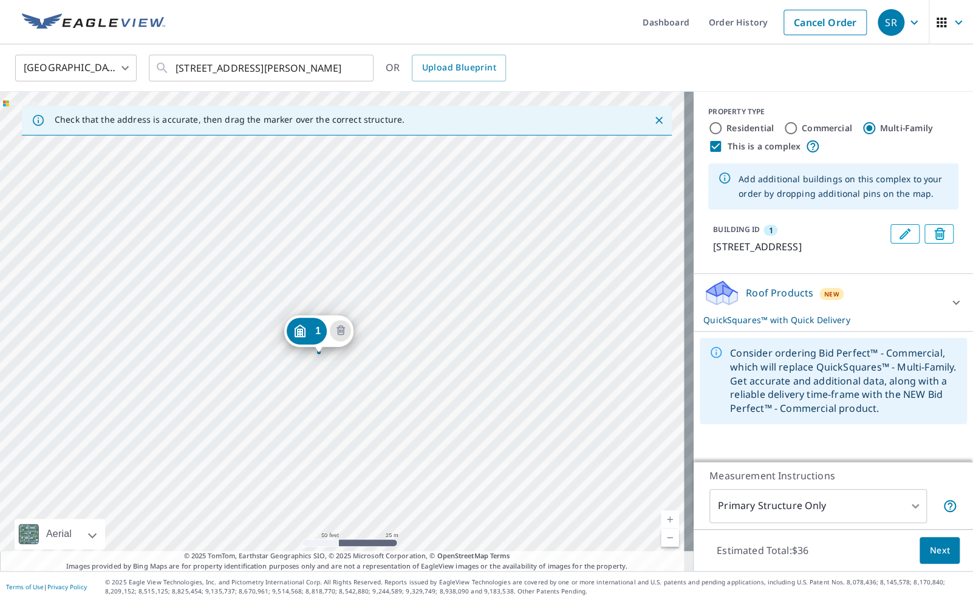
drag, startPoint x: 328, startPoint y: 280, endPoint x: 335, endPoint y: 415, distance: 135.0
click at [335, 415] on div "1 [STREET_ADDRESS][PERSON_NAME]" at bounding box center [346, 331] width 693 height 479
drag, startPoint x: 325, startPoint y: 319, endPoint x: 297, endPoint y: 248, distance: 77.1
drag, startPoint x: 404, startPoint y: 405, endPoint x: 369, endPoint y: 229, distance: 179.4
click at [369, 229] on div "1 [STREET_ADDRESS][PERSON_NAME]" at bounding box center [346, 331] width 693 height 479
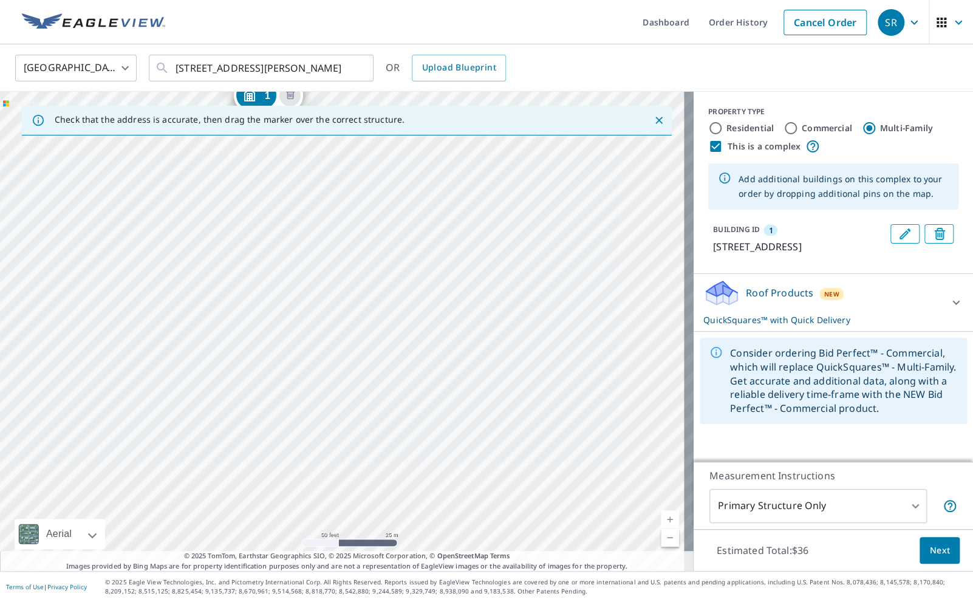
drag, startPoint x: 369, startPoint y: 460, endPoint x: 333, endPoint y: 440, distance: 41.0
click at [333, 440] on div "1 [STREET_ADDRESS][PERSON_NAME]" at bounding box center [346, 331] width 693 height 479
click at [410, 339] on div "1 [STREET_ADDRESS][PERSON_NAME]" at bounding box center [346, 331] width 693 height 479
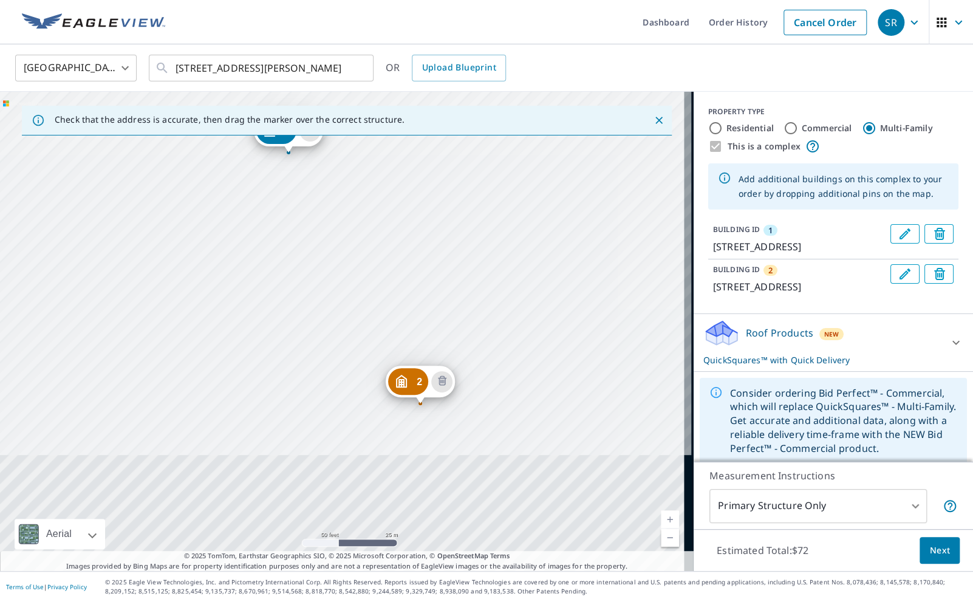
drag, startPoint x: 337, startPoint y: 262, endPoint x: 330, endPoint y: 246, distance: 17.7
click at [330, 240] on div "2 [STREET_ADDRESS][PERSON_NAME] [STREET_ADDRESS][PERSON_NAME]" at bounding box center [346, 331] width 693 height 479
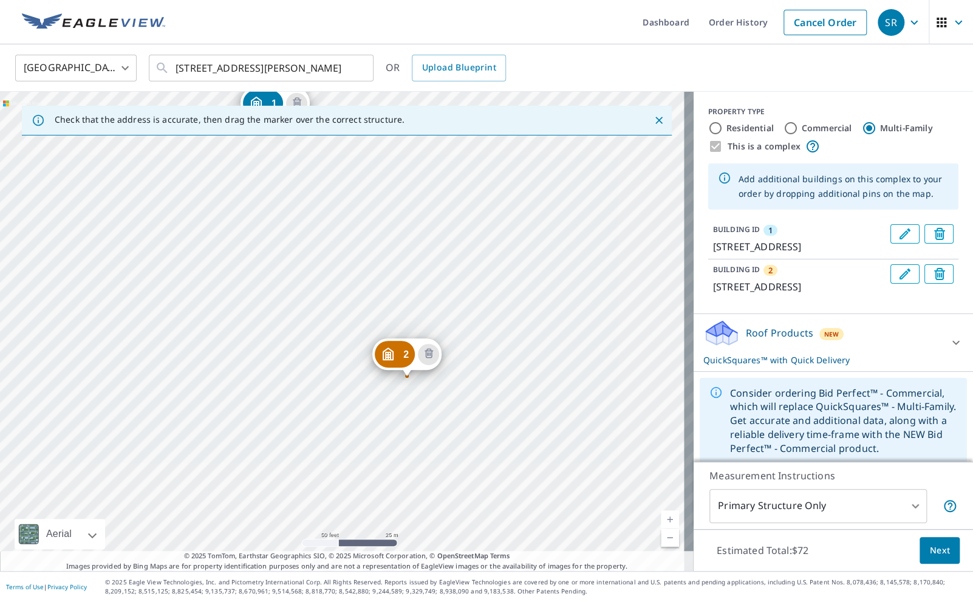
drag, startPoint x: 322, startPoint y: 500, endPoint x: 316, endPoint y: 495, distance: 8.3
click at [316, 495] on div "2 [STREET_ADDRESS][PERSON_NAME] [STREET_ADDRESS][PERSON_NAME]" at bounding box center [346, 331] width 693 height 479
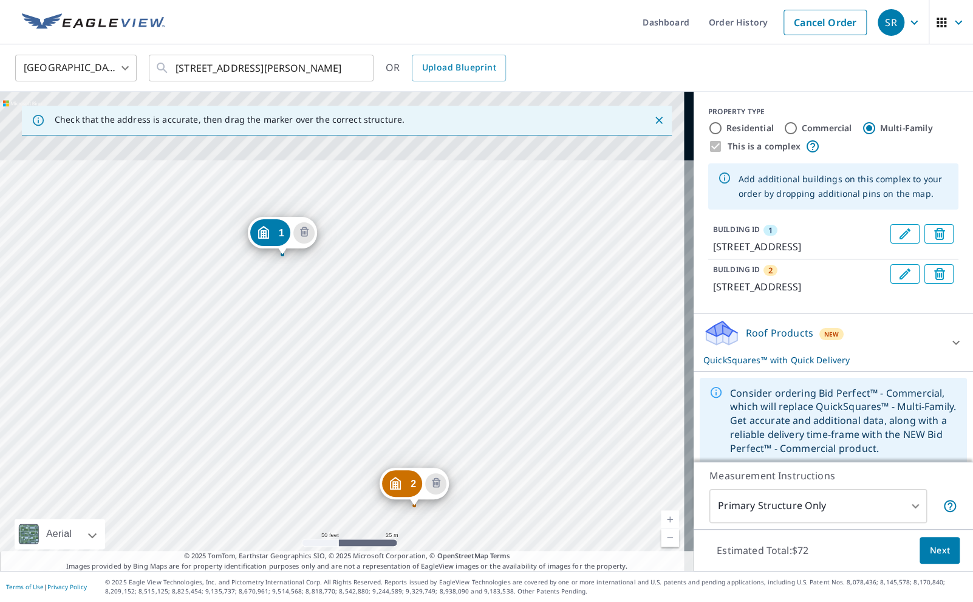
drag, startPoint x: 304, startPoint y: 244, endPoint x: 311, endPoint y: 373, distance: 129.5
click at [311, 373] on div "2 [STREET_ADDRESS][PERSON_NAME] [STREET_ADDRESS][PERSON_NAME]" at bounding box center [346, 331] width 693 height 479
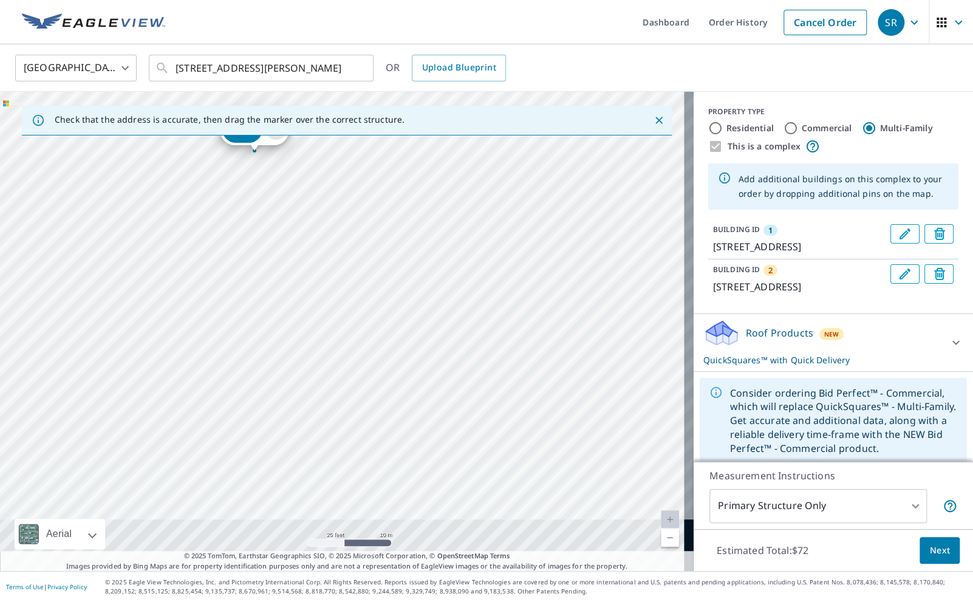
drag, startPoint x: 418, startPoint y: 275, endPoint x: 419, endPoint y: 212, distance: 63.2
click at [420, 214] on div "2 [STREET_ADDRESS][PERSON_NAME] [STREET_ADDRESS][PERSON_NAME]" at bounding box center [346, 331] width 693 height 479
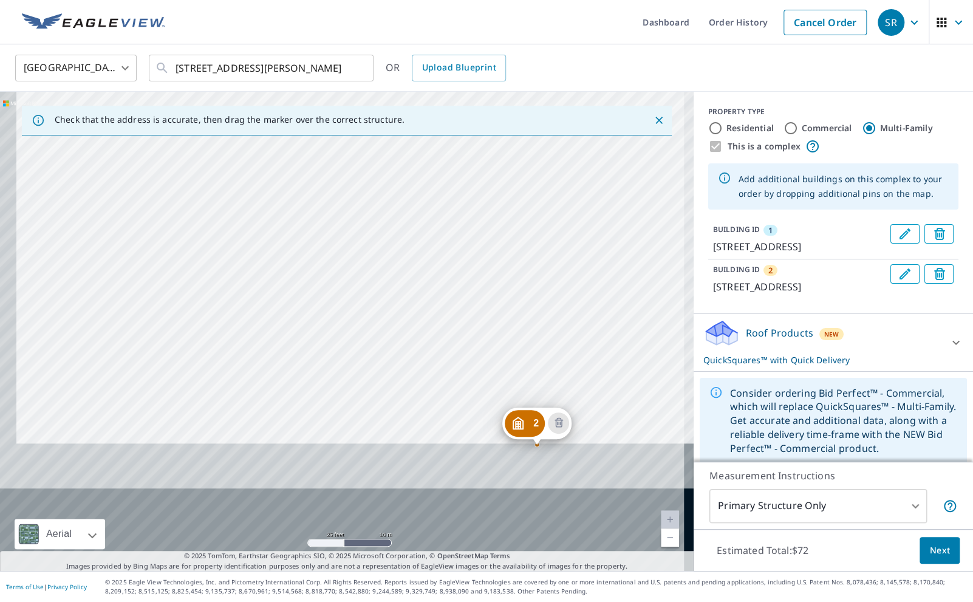
drag, startPoint x: 379, startPoint y: 417, endPoint x: 400, endPoint y: 228, distance: 190.6
click at [400, 228] on div "2 [STREET_ADDRESS][PERSON_NAME] [STREET_ADDRESS][PERSON_NAME]" at bounding box center [346, 331] width 693 height 479
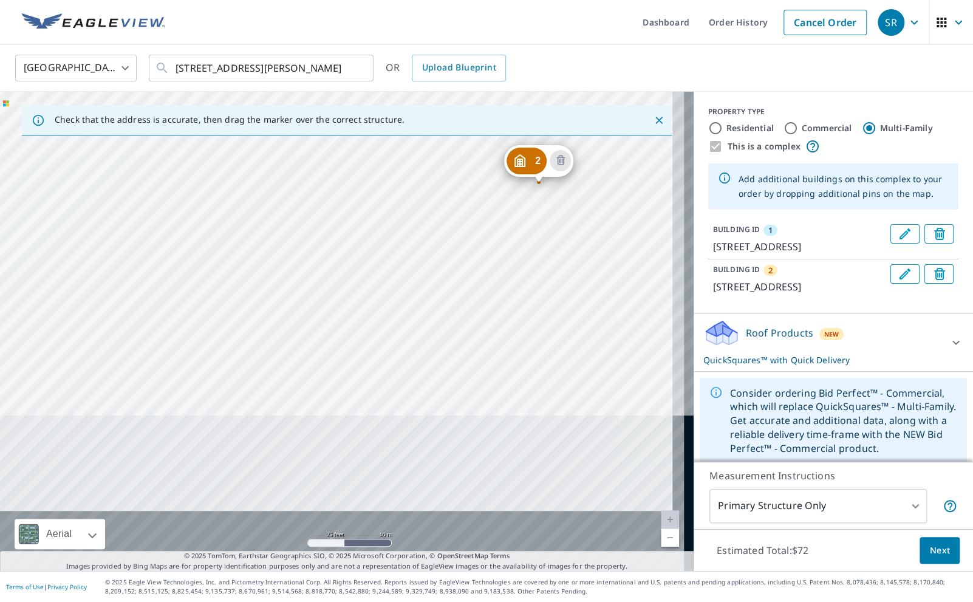
drag, startPoint x: 359, startPoint y: 475, endPoint x: 358, endPoint y: 251, distance: 224.7
click at [358, 251] on div "2 [STREET_ADDRESS][PERSON_NAME] [STREET_ADDRESS][PERSON_NAME]" at bounding box center [346, 331] width 693 height 479
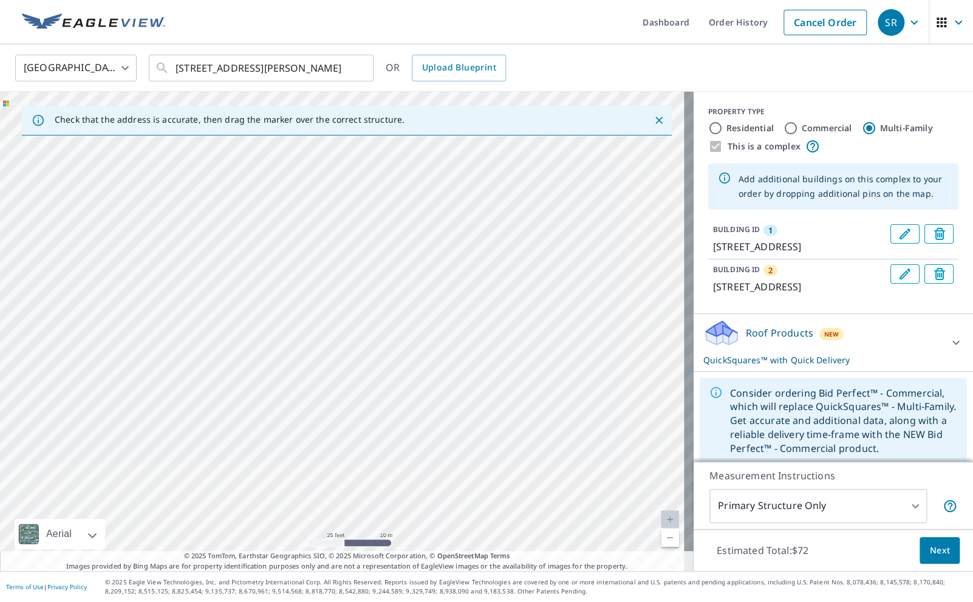
drag, startPoint x: 398, startPoint y: 450, endPoint x: 349, endPoint y: 252, distance: 203.8
click at [349, 252] on div "2 [STREET_ADDRESS][PERSON_NAME] [STREET_ADDRESS][PERSON_NAME]" at bounding box center [346, 331] width 693 height 479
drag, startPoint x: 385, startPoint y: 325, endPoint x: 385, endPoint y: 299, distance: 26.7
click at [385, 299] on div "2 [STREET_ADDRESS][PERSON_NAME] [STREET_ADDRESS][PERSON_NAME]" at bounding box center [346, 331] width 693 height 479
click at [325, 398] on div "2 [STREET_ADDRESS][PERSON_NAME] [STREET_ADDRESS][PERSON_NAME]" at bounding box center [346, 331] width 693 height 479
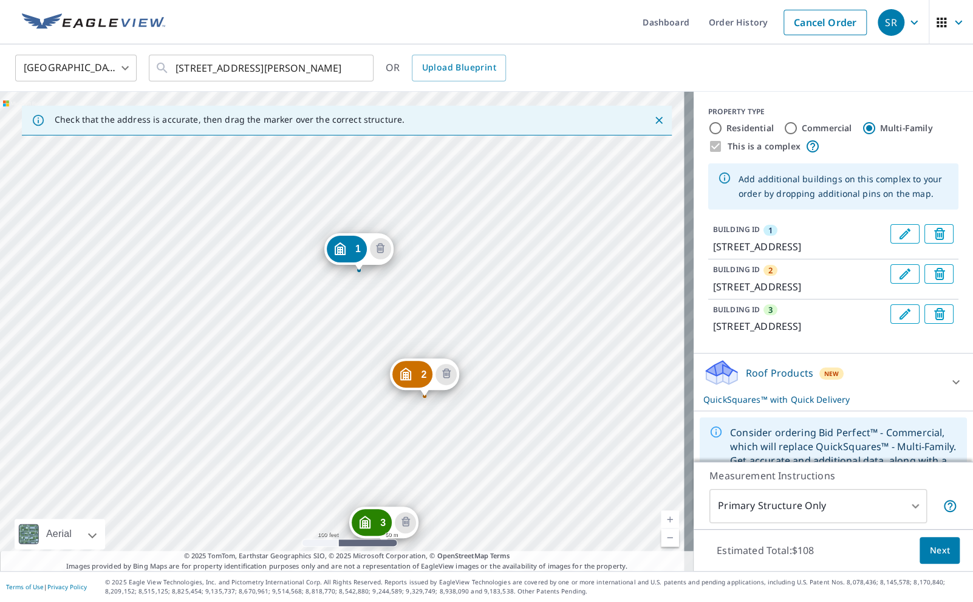
drag, startPoint x: 376, startPoint y: 485, endPoint x: 362, endPoint y: 376, distance: 109.6
click at [362, 376] on div "2 [STREET_ADDRESS][GEOGRAPHIC_DATA][PERSON_NAME][STREET_ADDRESS][PERSON_NAME] 1…" at bounding box center [346, 331] width 693 height 479
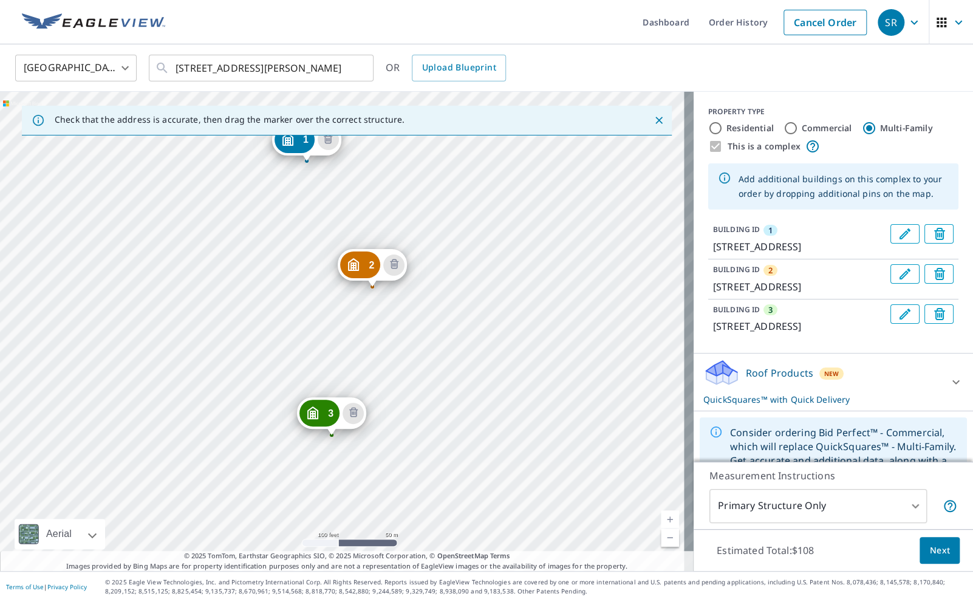
drag, startPoint x: 336, startPoint y: 372, endPoint x: 345, endPoint y: 393, distance: 22.3
click at [345, 393] on div "2 [STREET_ADDRESS][GEOGRAPHIC_DATA][PERSON_NAME][STREET_ADDRESS][PERSON_NAME] 1…" at bounding box center [346, 331] width 693 height 479
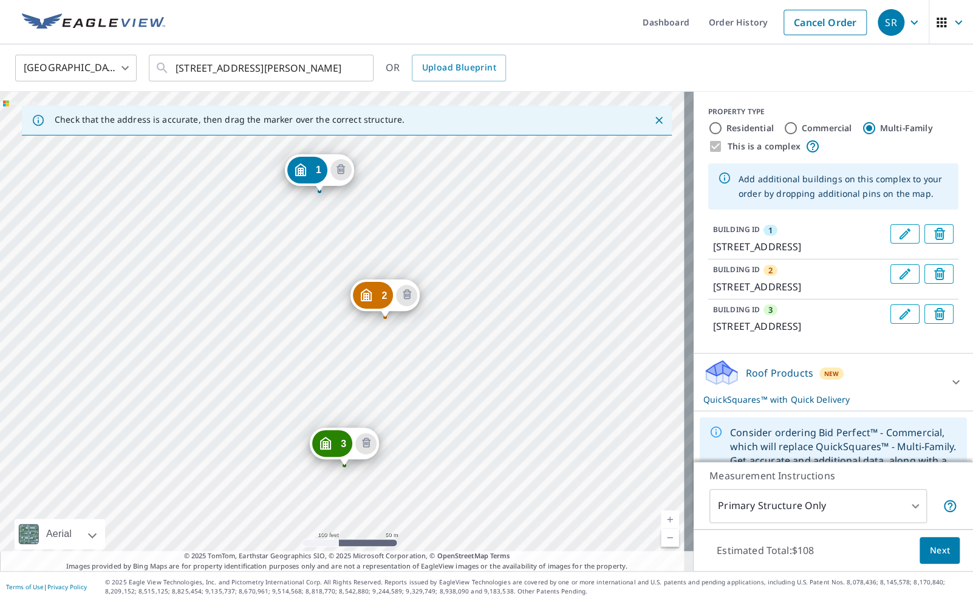
click at [338, 372] on div "2 [STREET_ADDRESS][GEOGRAPHIC_DATA][PERSON_NAME][STREET_ADDRESS][PERSON_NAME] 1…" at bounding box center [346, 331] width 693 height 479
